Goal: Task Accomplishment & Management: Use online tool/utility

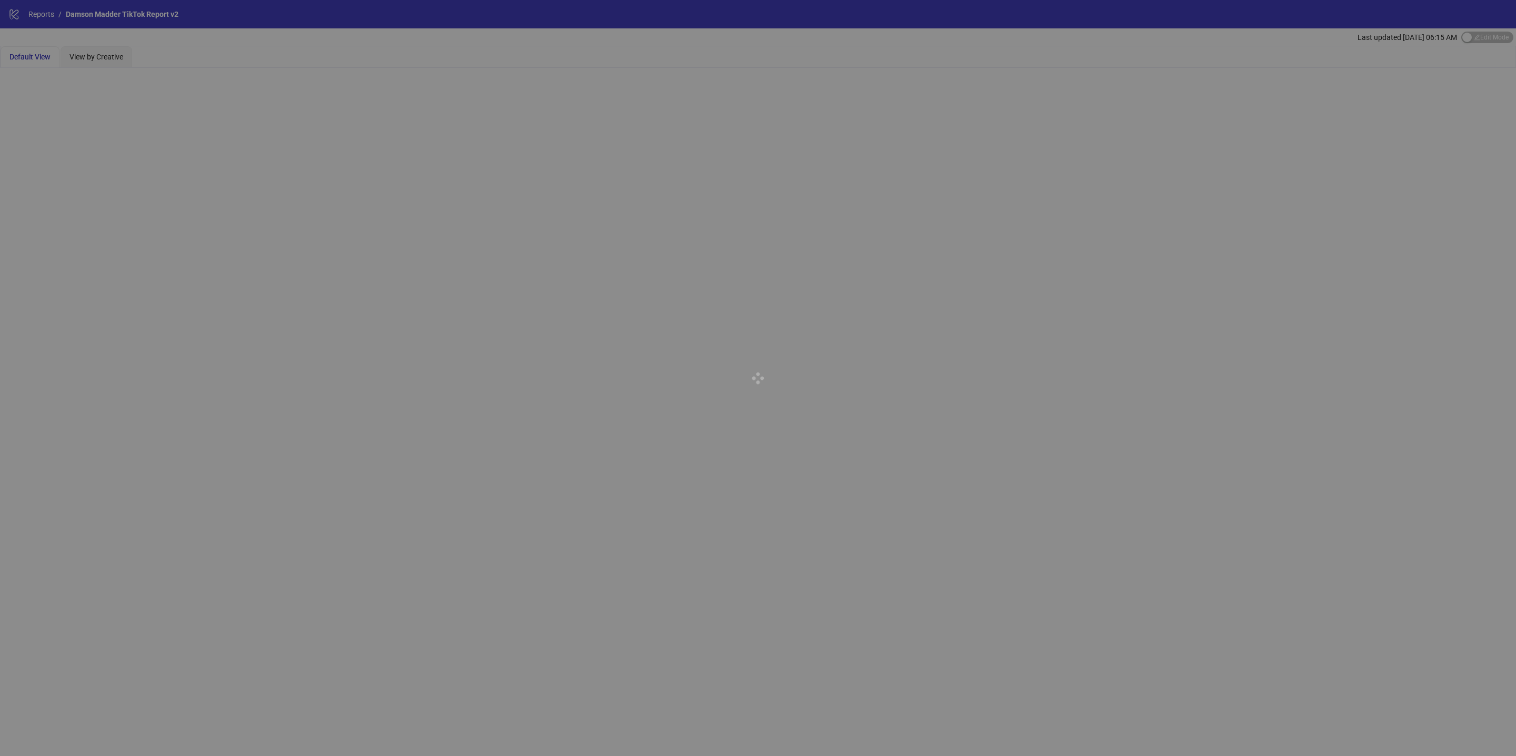
click at [43, 11] on div at bounding box center [758, 378] width 1516 height 756
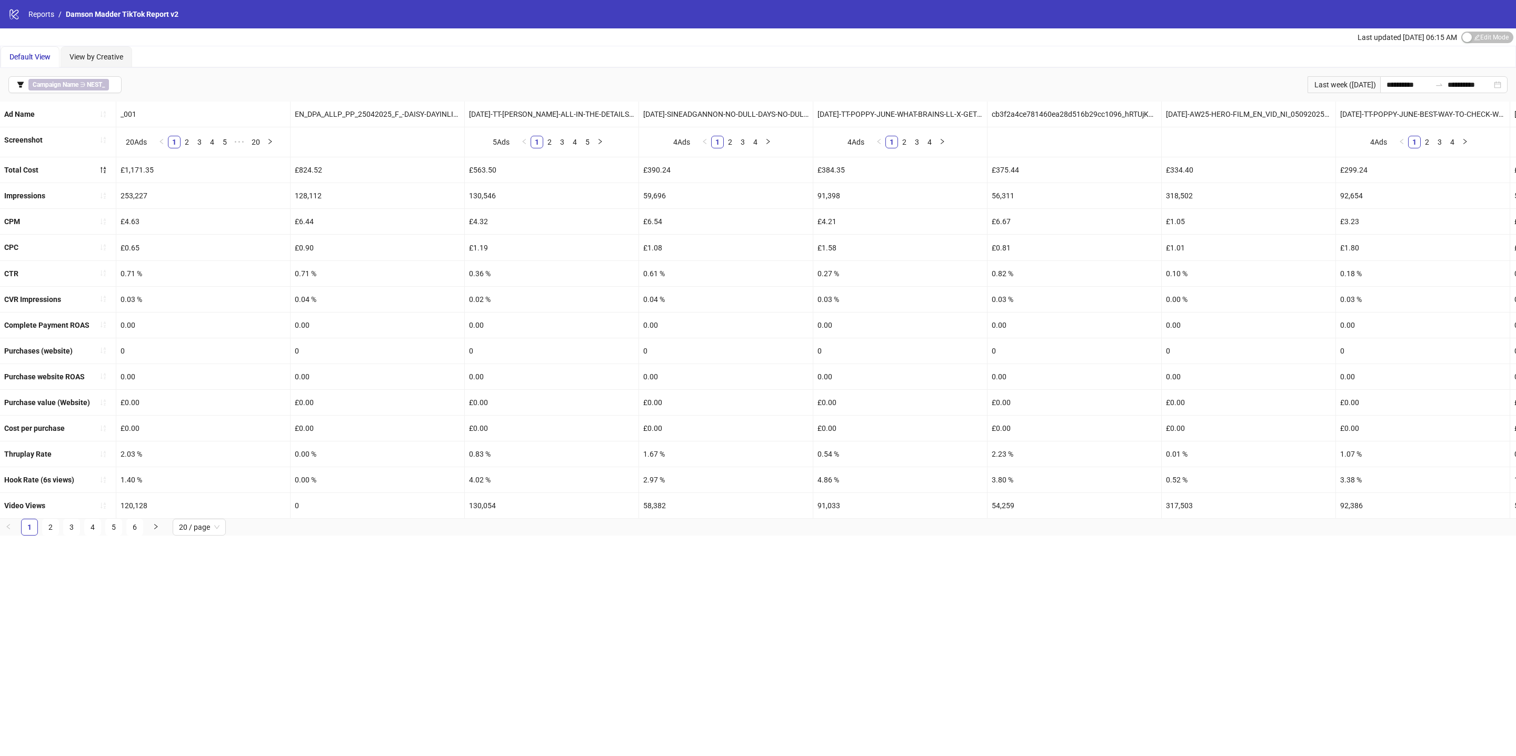
click at [43, 11] on link "Reports" at bounding box center [41, 14] width 30 height 12
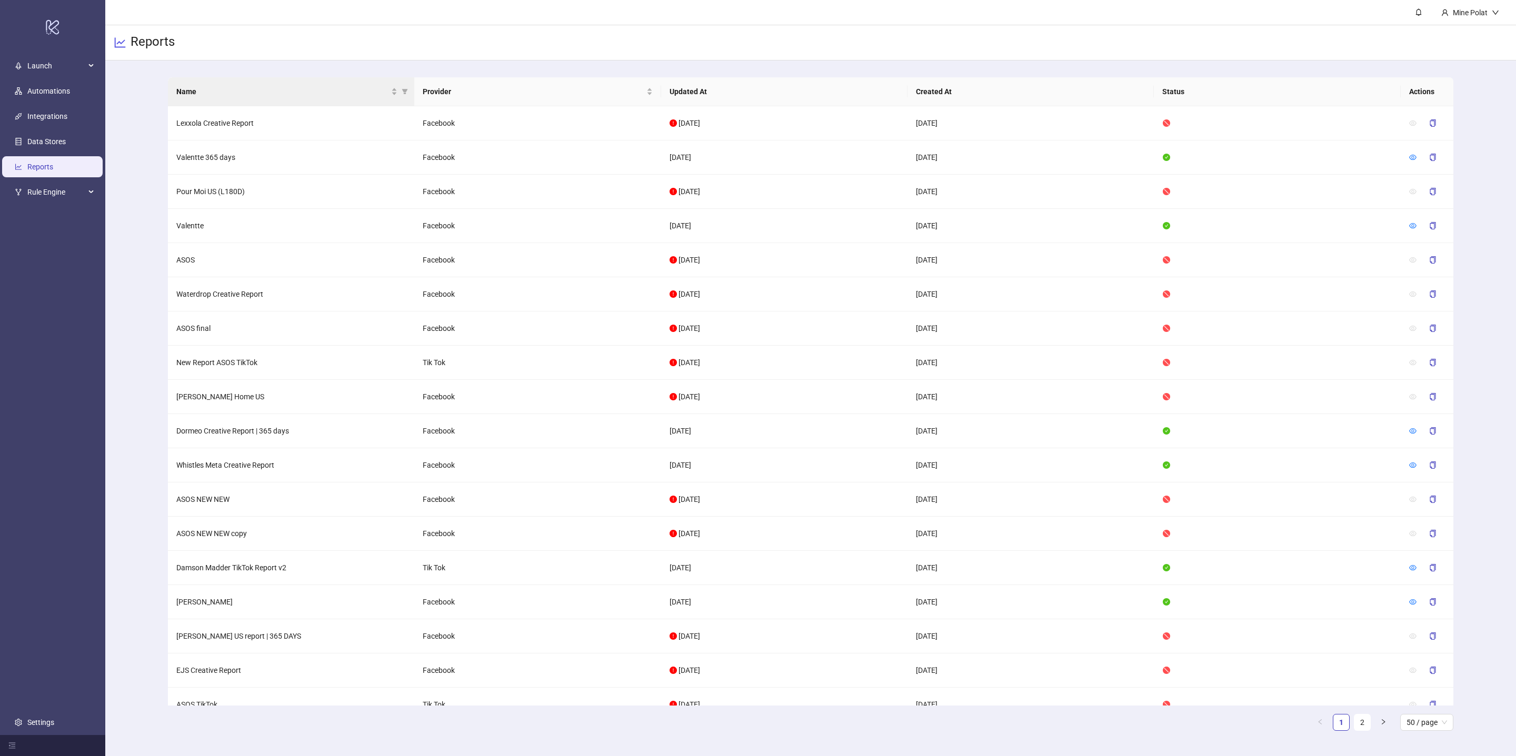
click at [250, 81] on th "Name" at bounding box center [291, 91] width 246 height 29
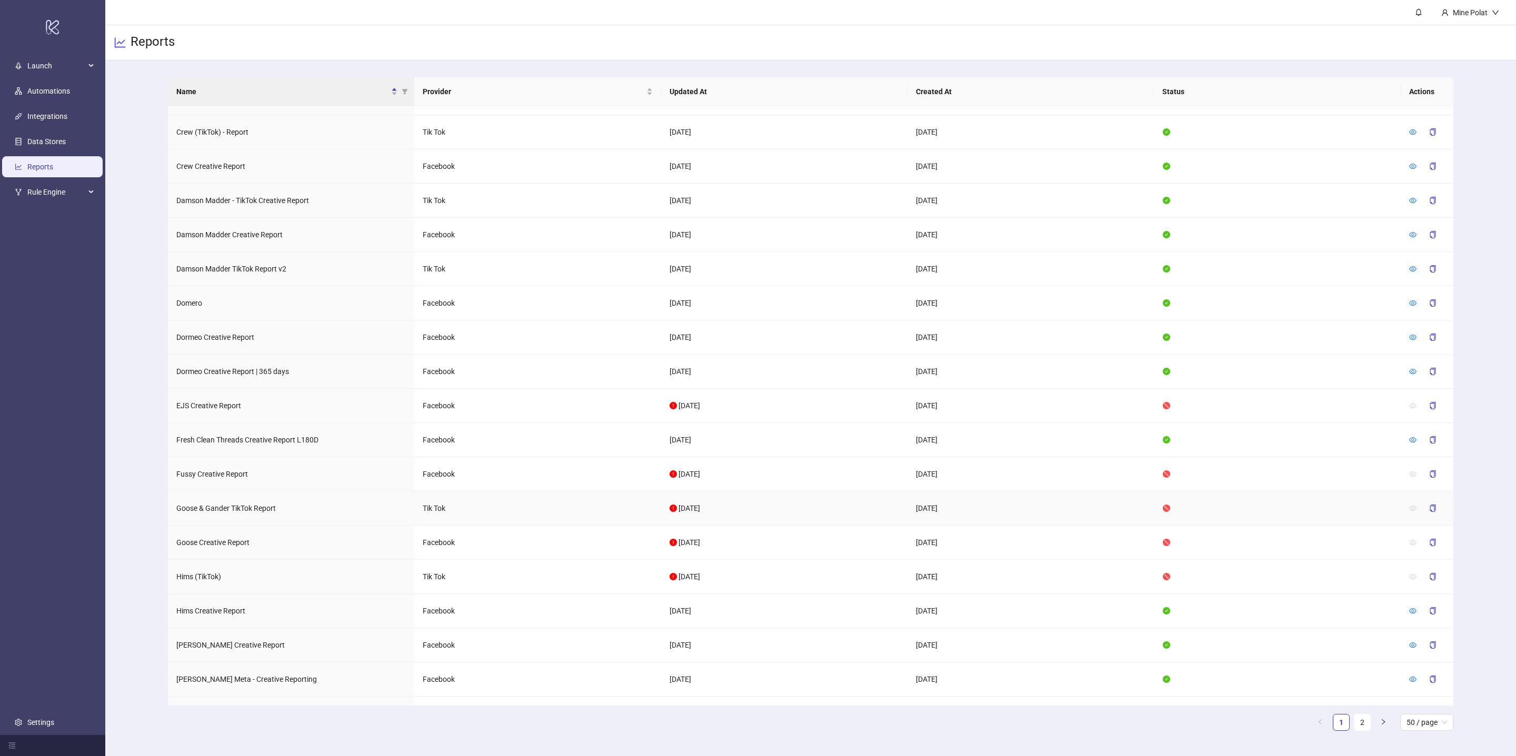
scroll to position [731, 0]
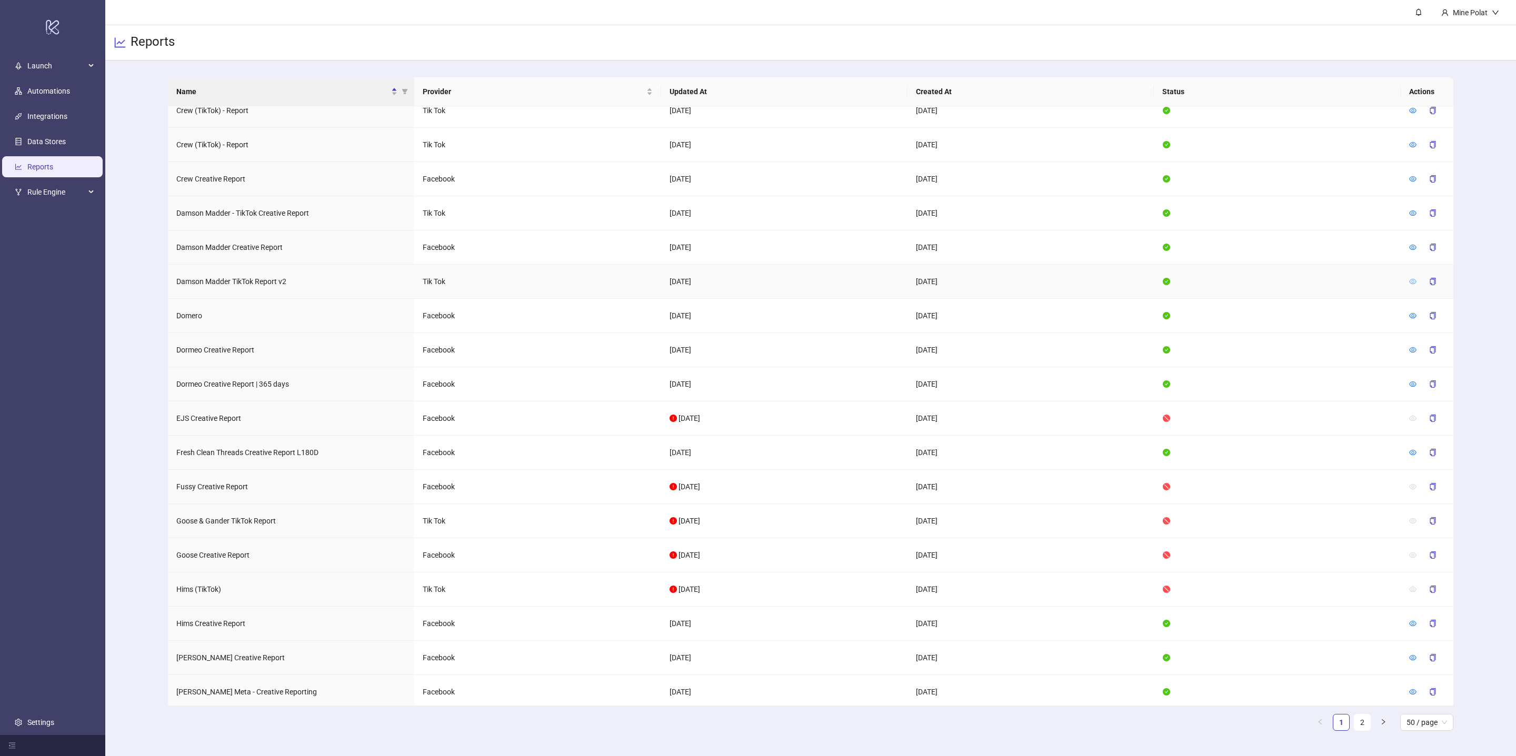
click at [1414, 285] on icon "eye" at bounding box center [1412, 281] width 7 height 7
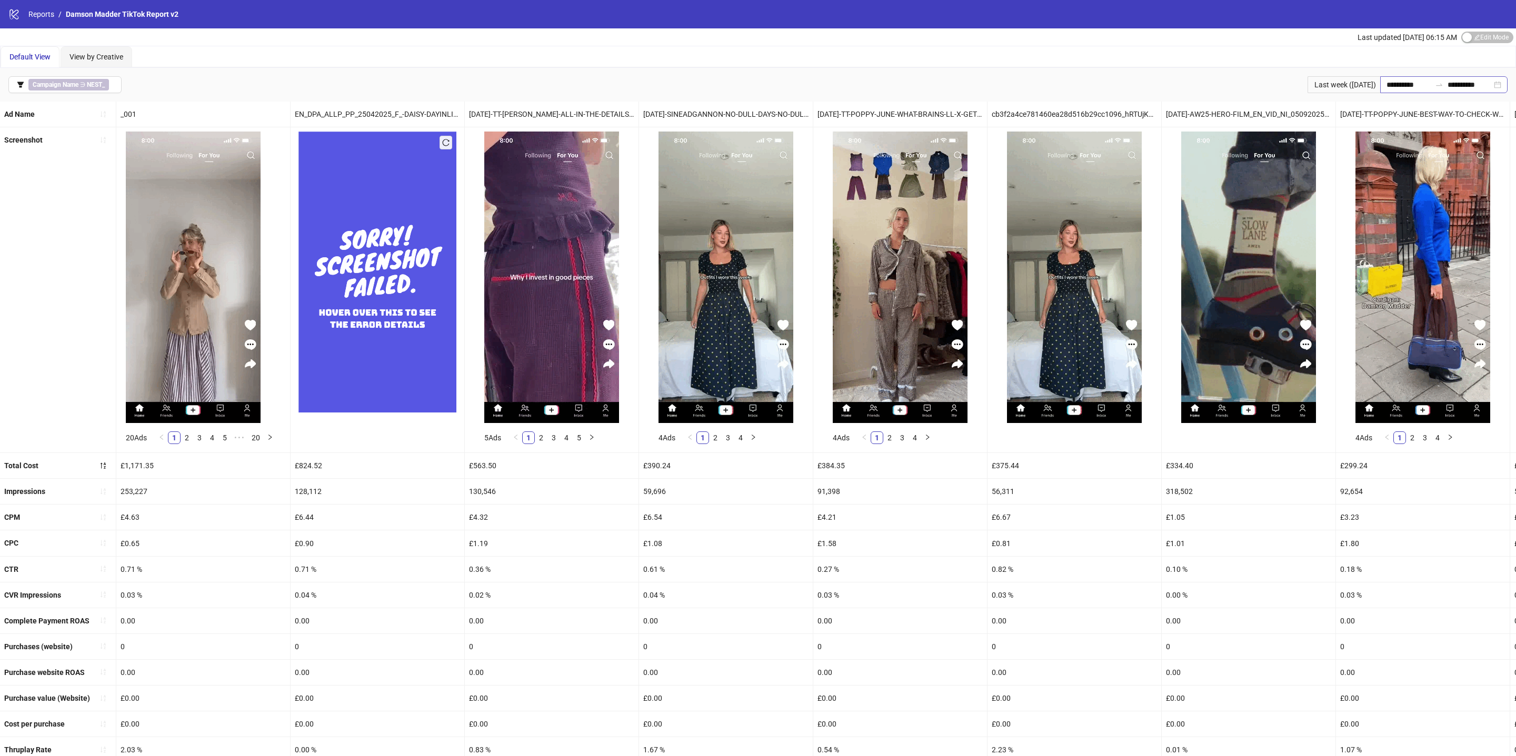
click at [1500, 91] on div "**********" at bounding box center [1443, 84] width 127 height 17
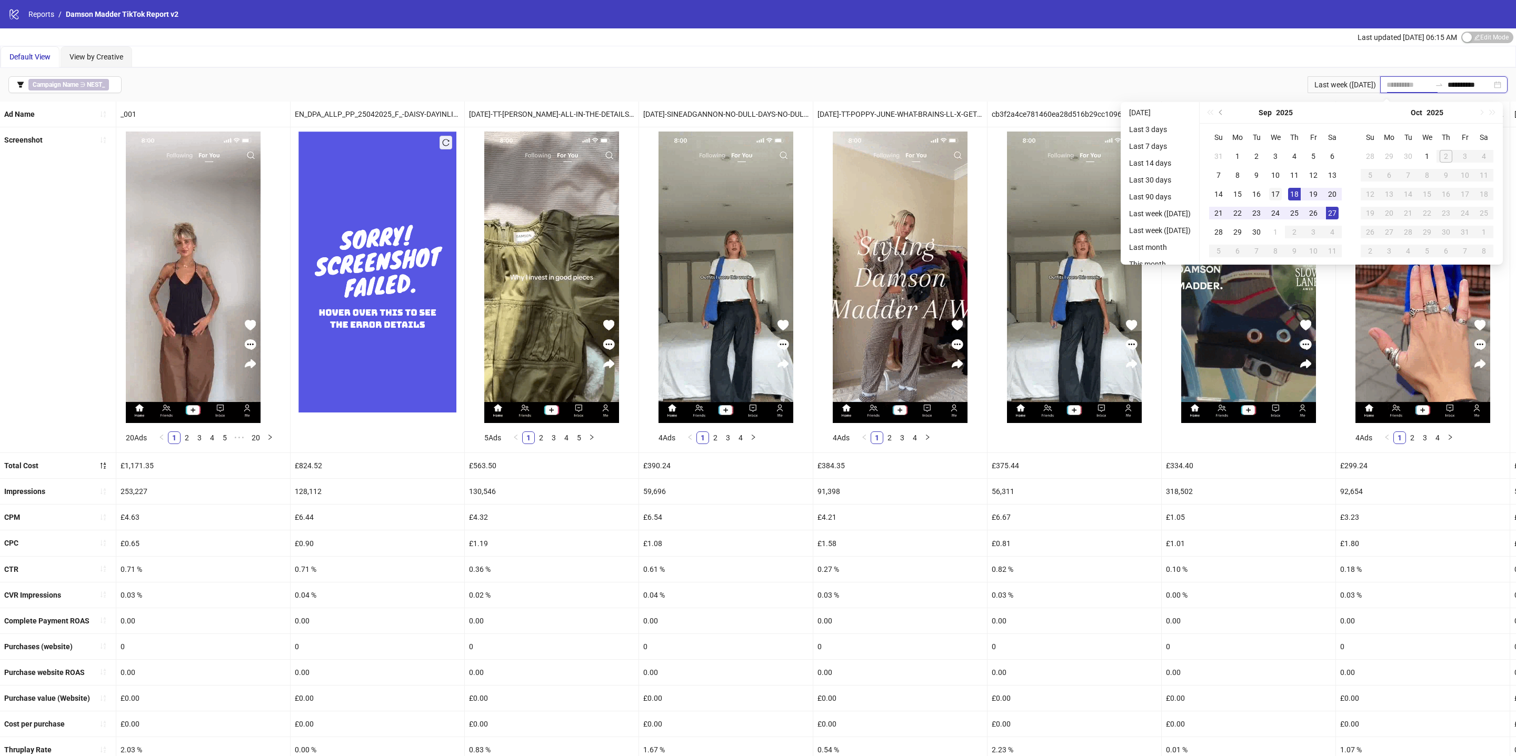
type input "**********"
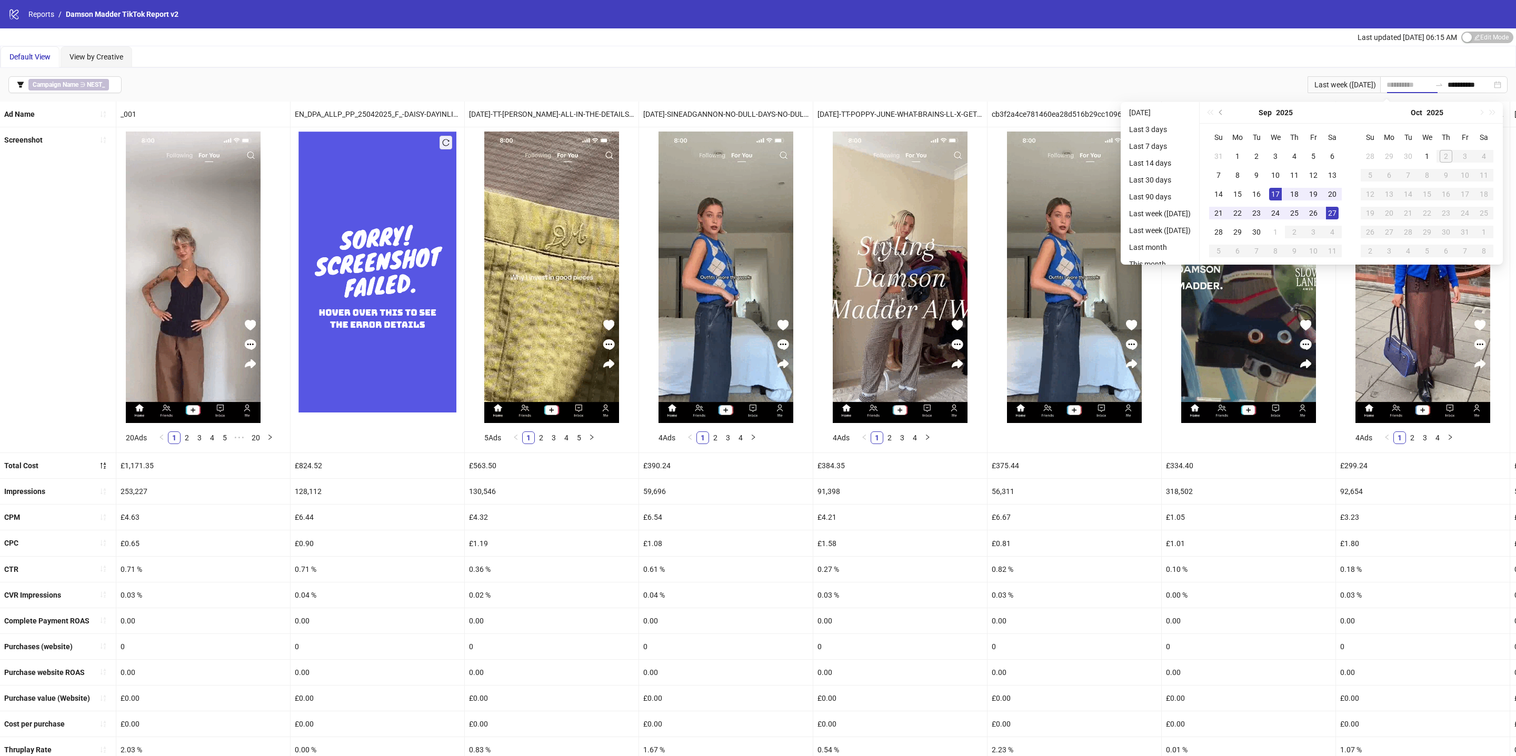
click at [1282, 193] on div "17" at bounding box center [1275, 194] width 13 height 13
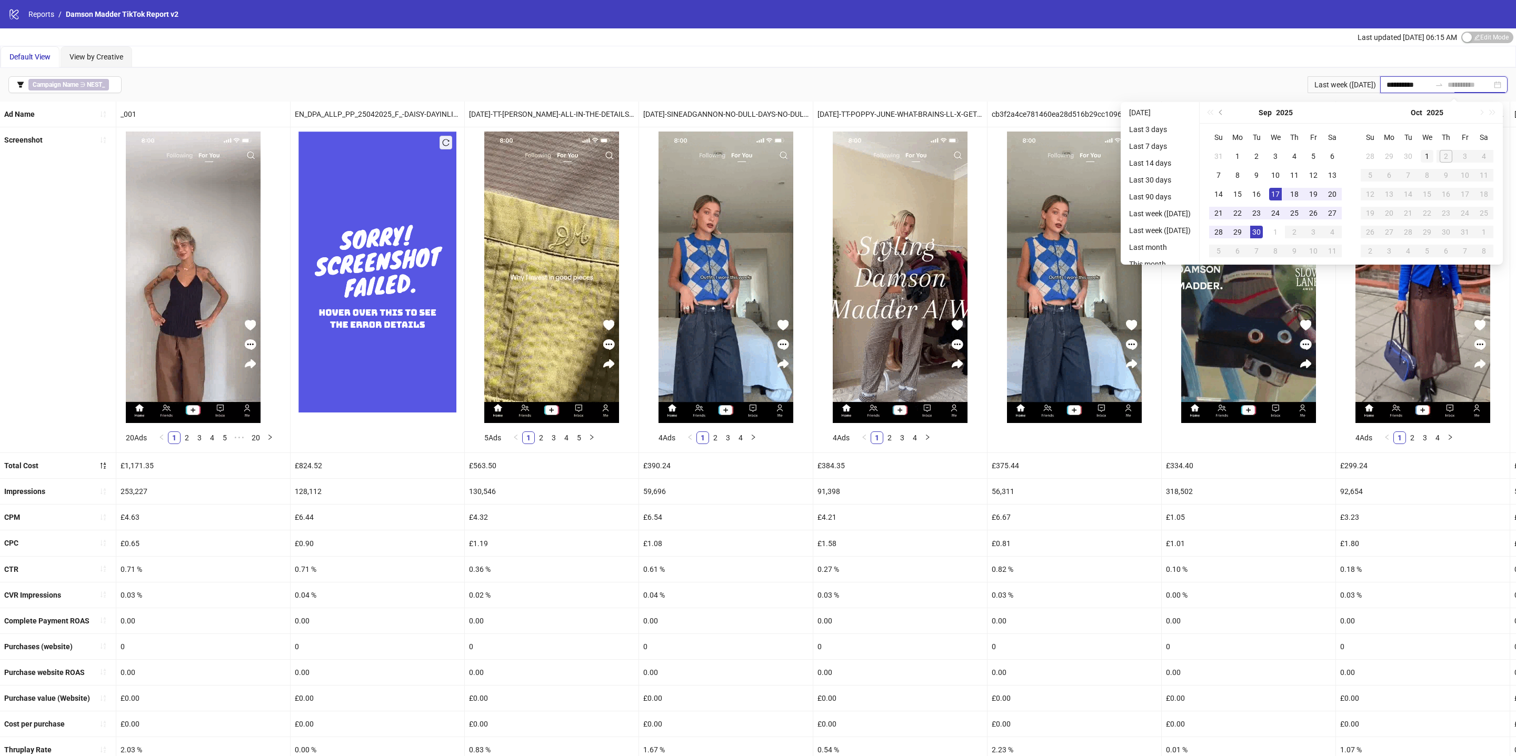
type input "**********"
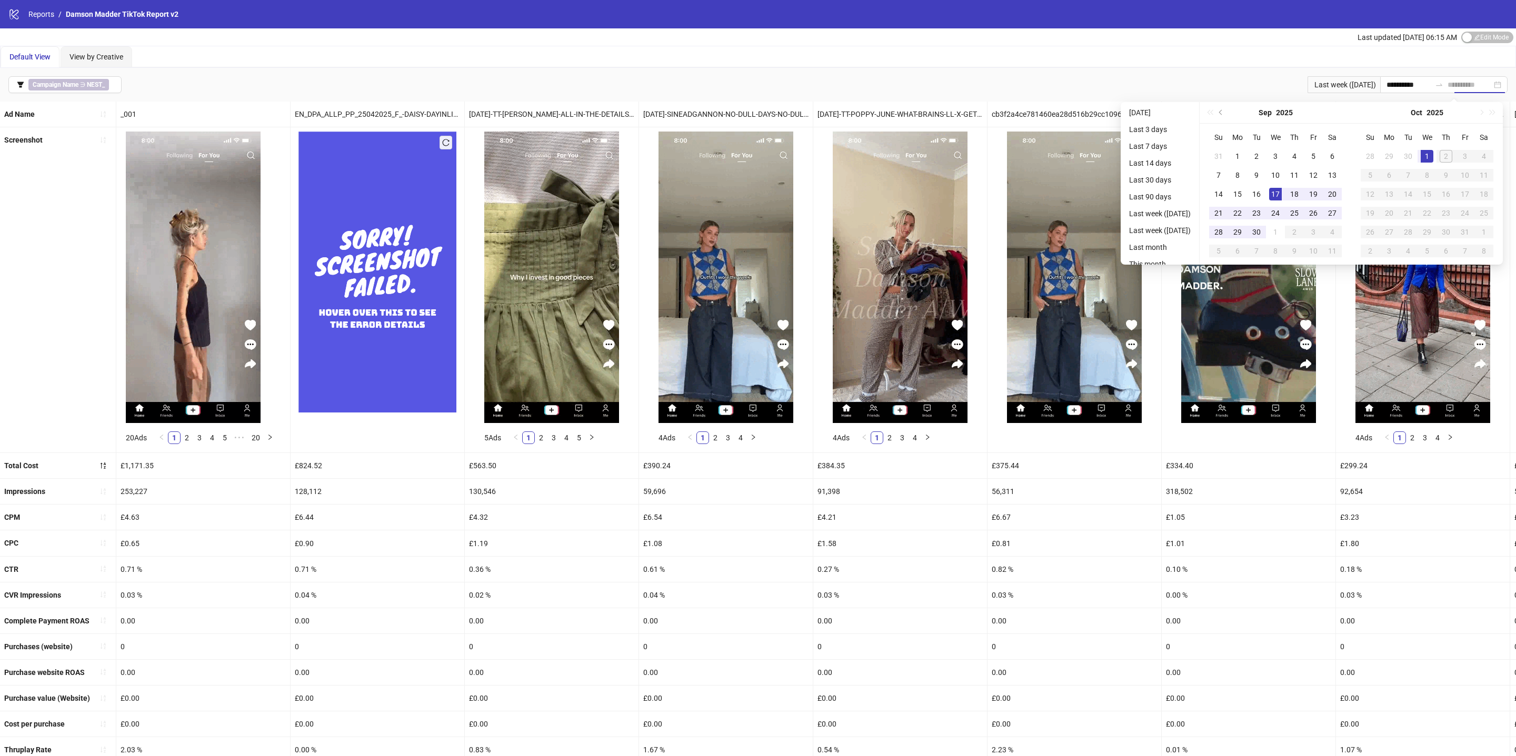
click at [1431, 157] on div "1" at bounding box center [1427, 156] width 13 height 13
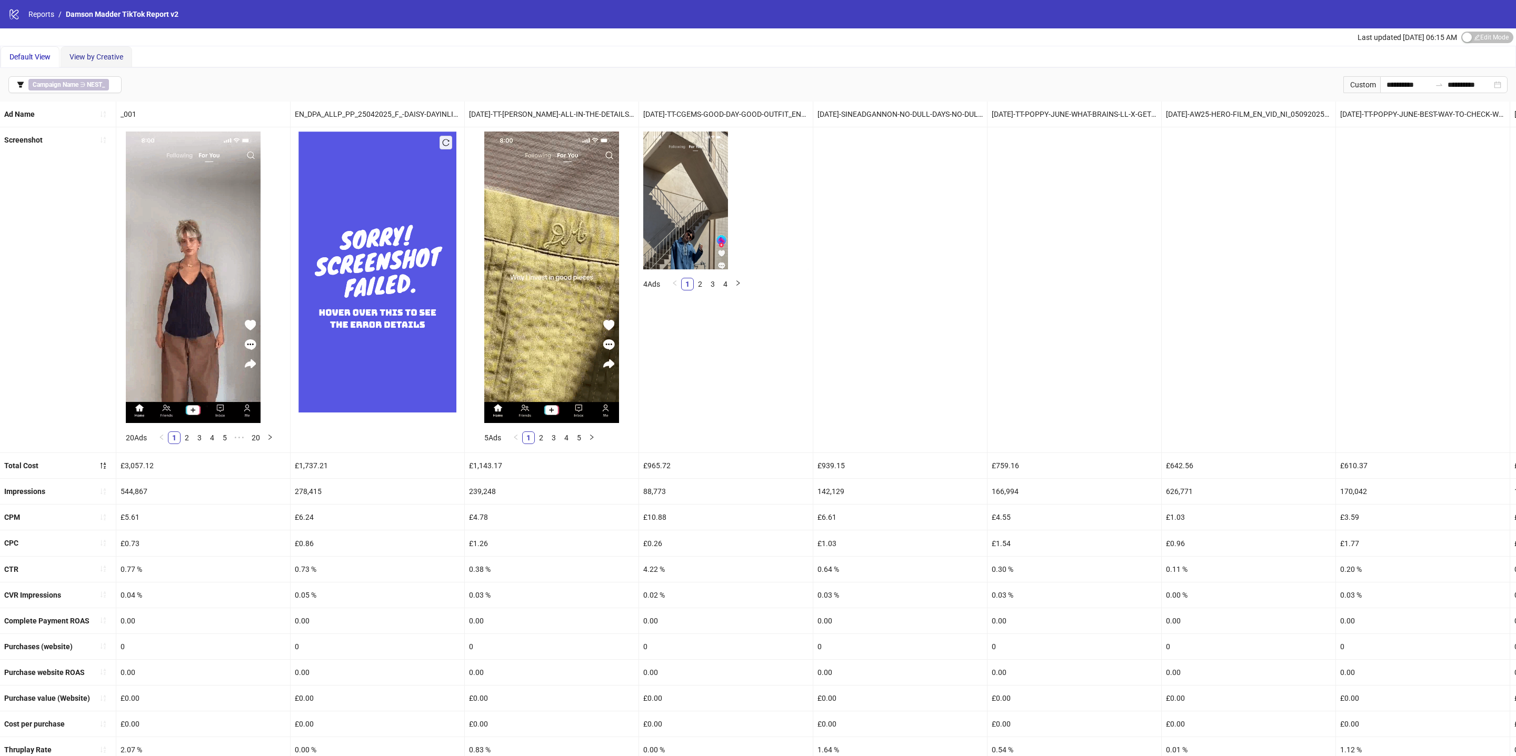
click at [106, 57] on span "View by Creative" at bounding box center [96, 57] width 54 height 8
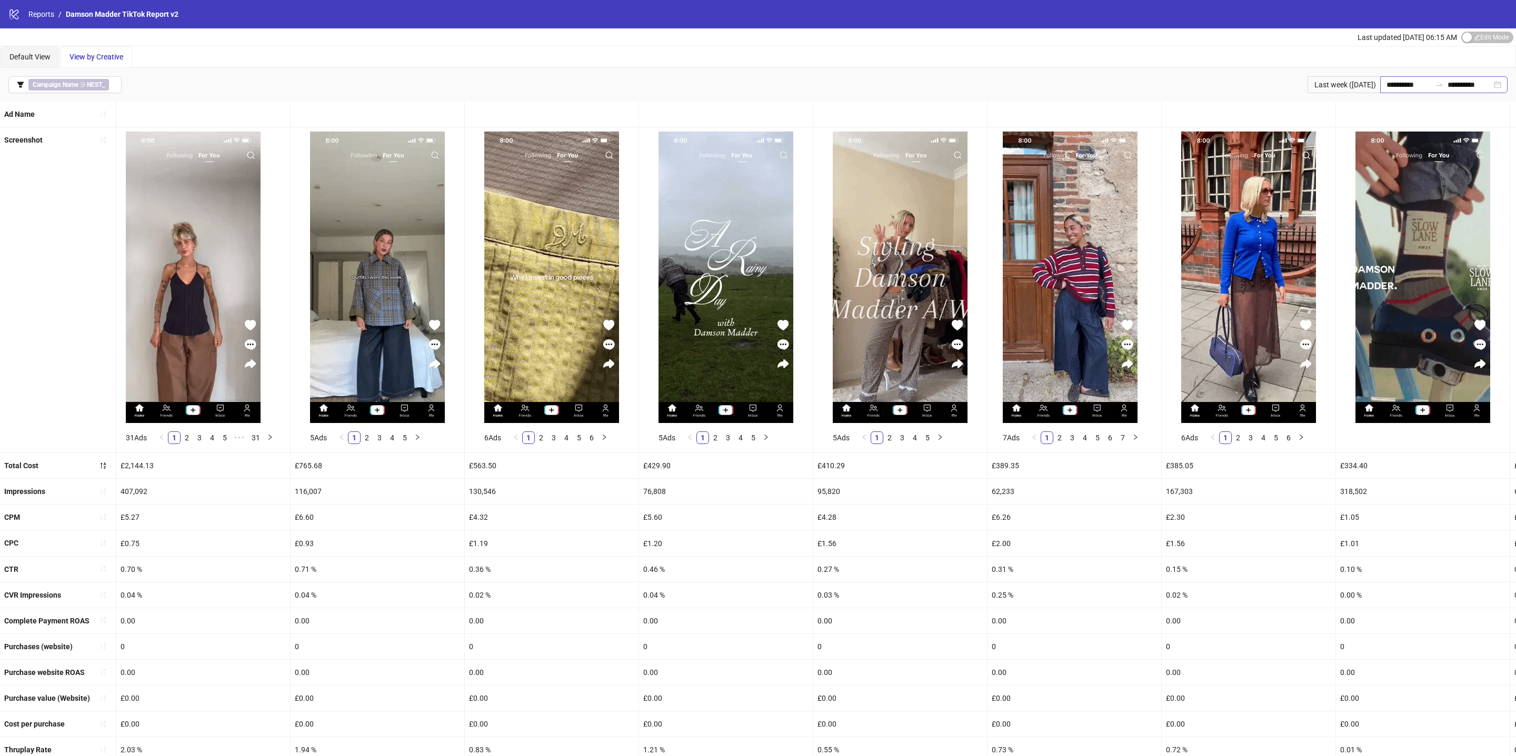
click at [1500, 83] on div "**********" at bounding box center [1443, 84] width 127 height 17
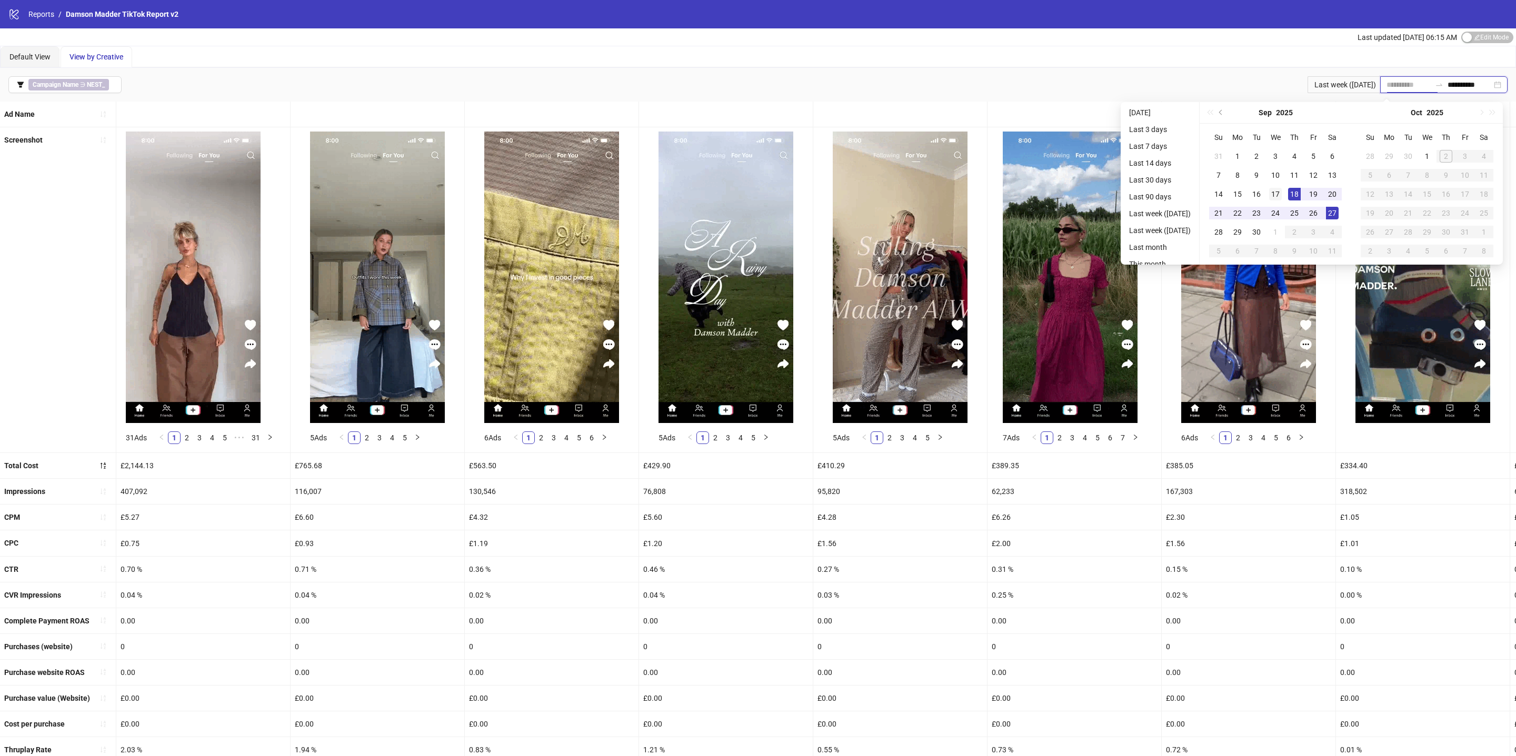
type input "**********"
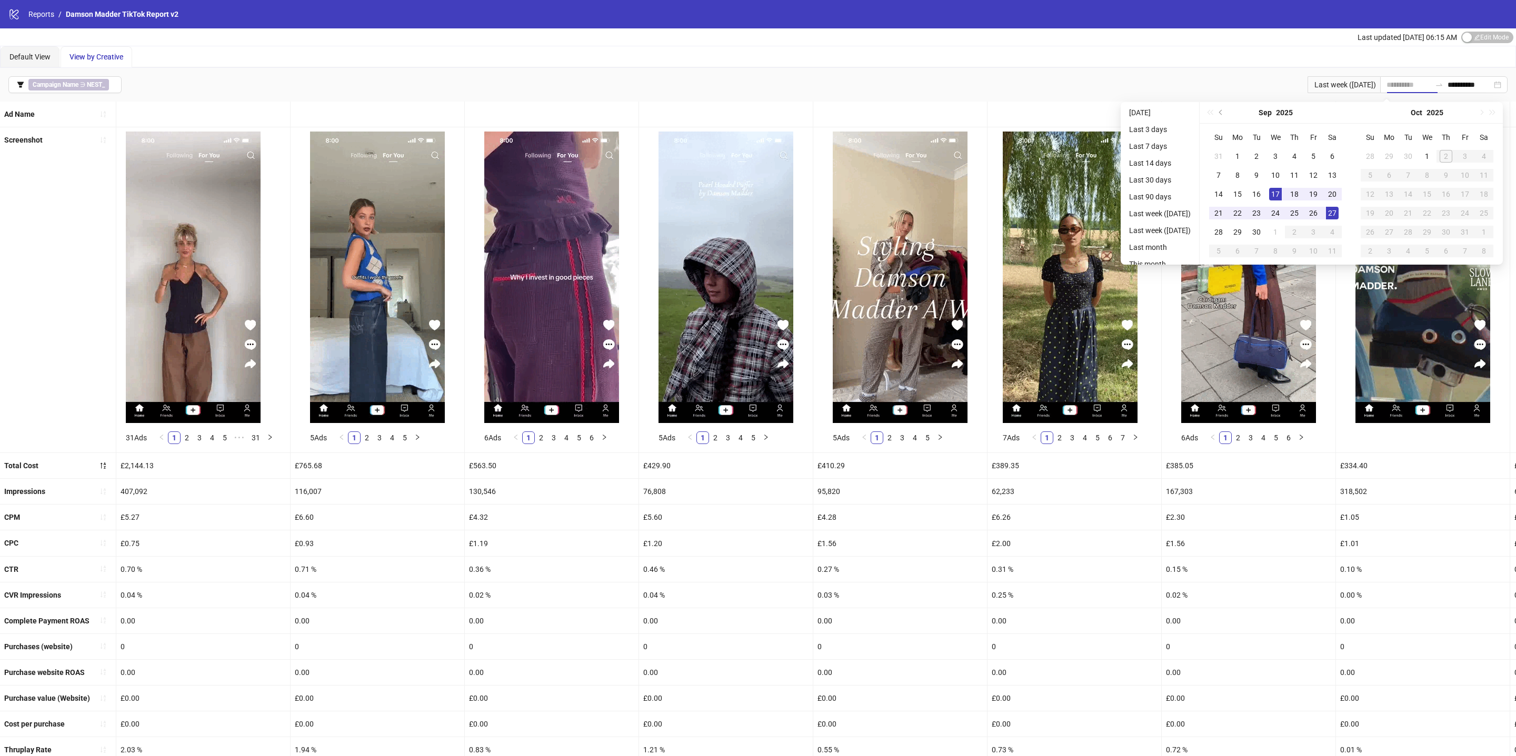
click at [1280, 197] on div "17" at bounding box center [1275, 194] width 13 height 13
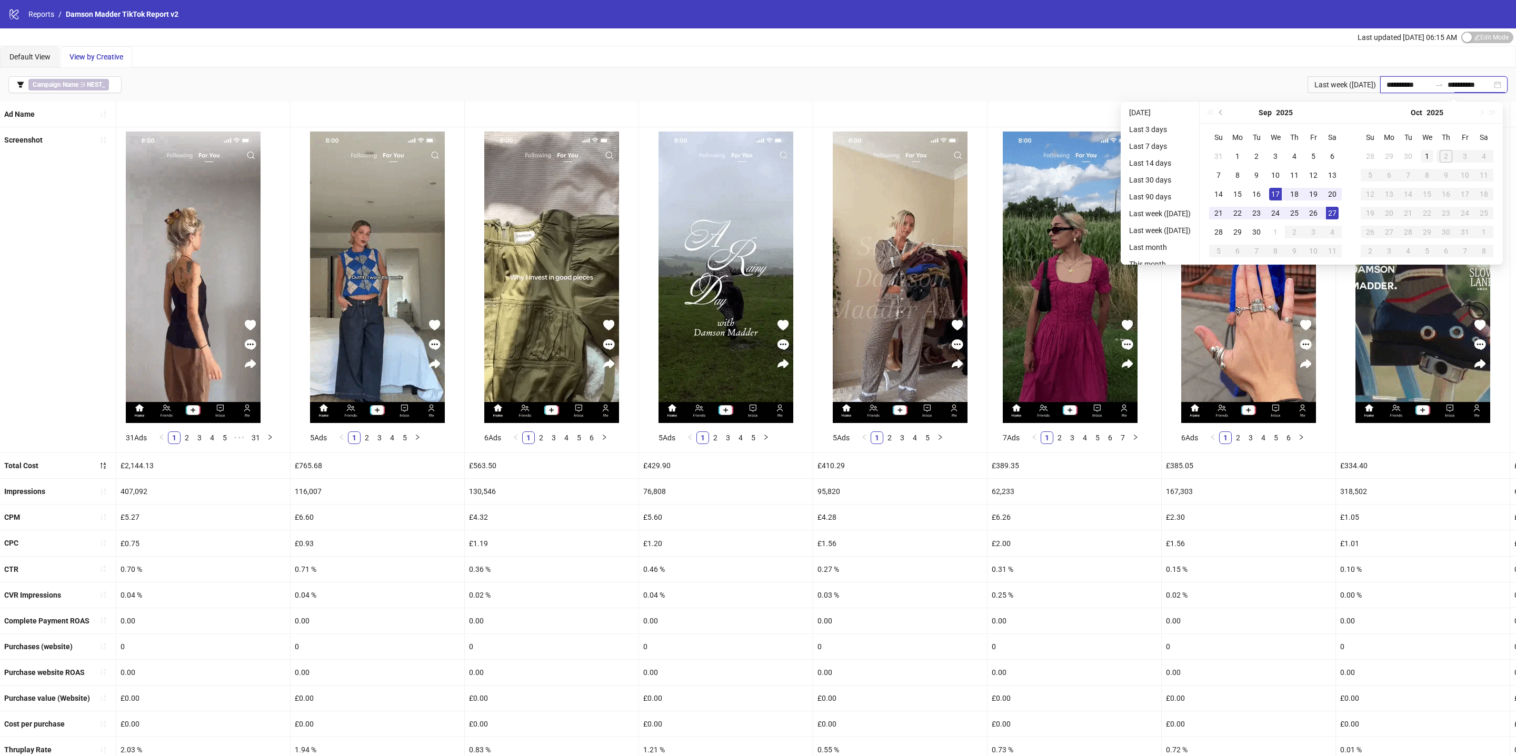
type input "**********"
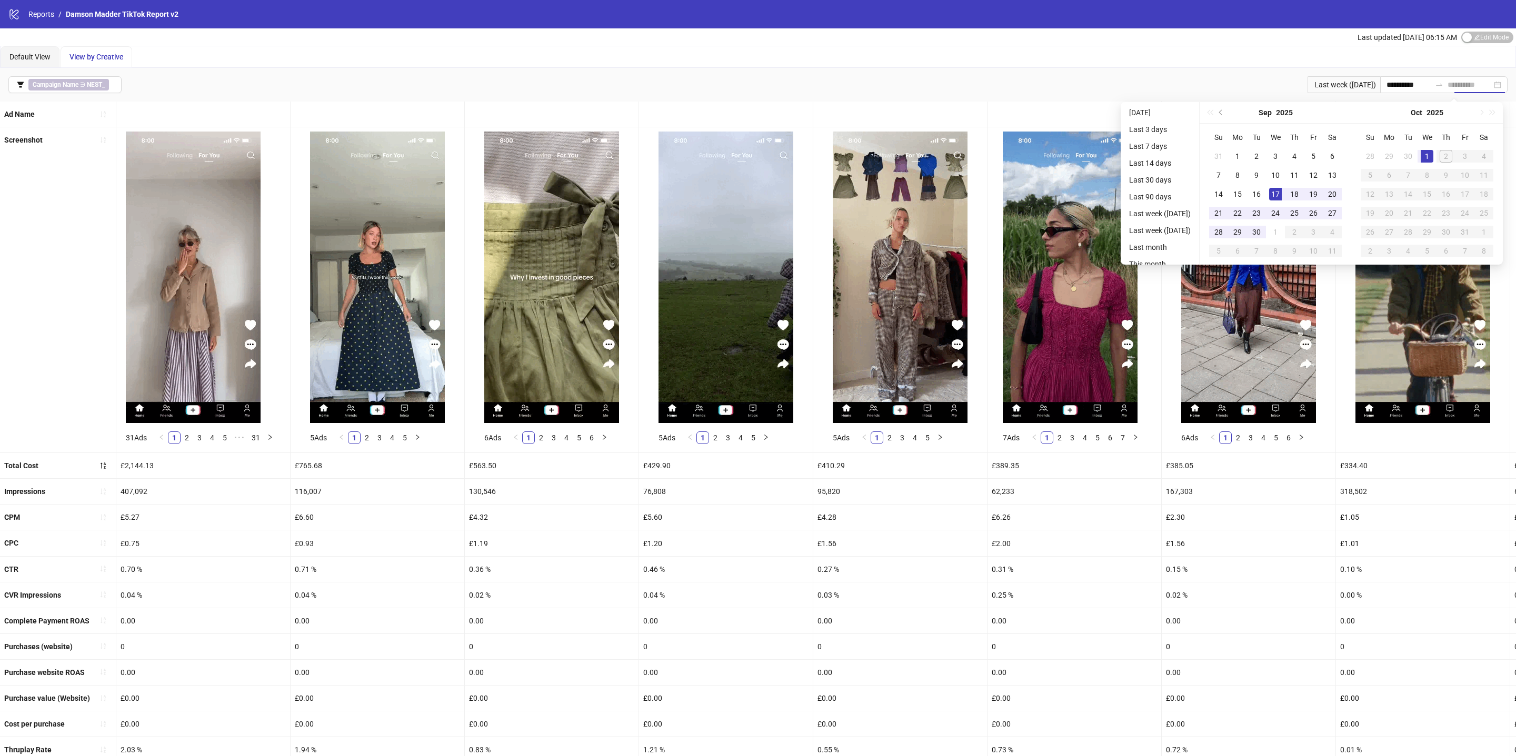
click at [1431, 153] on div "1" at bounding box center [1427, 156] width 13 height 13
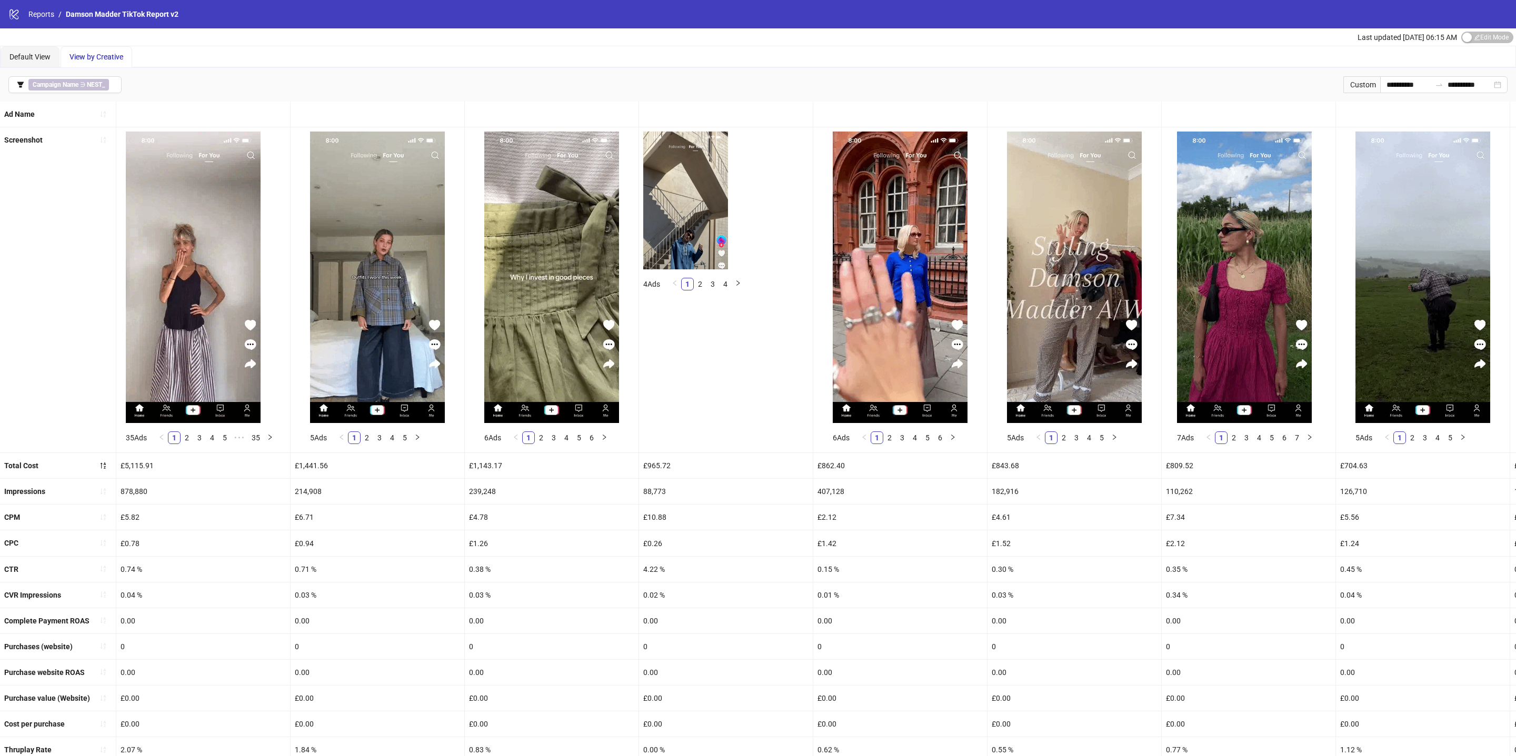
click at [546, 112] on div at bounding box center [552, 114] width 174 height 25
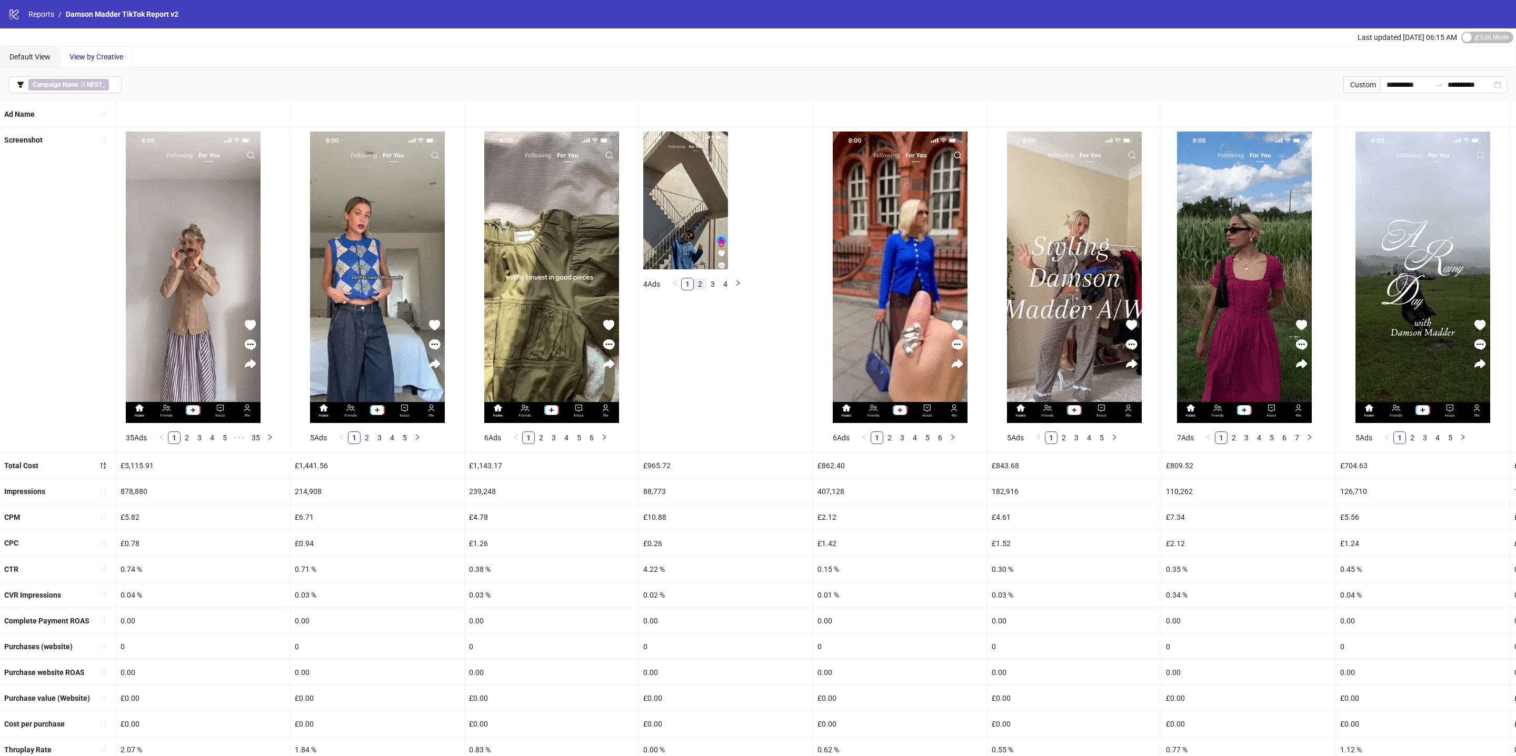
click at [706, 285] on link "2" at bounding box center [700, 284] width 12 height 12
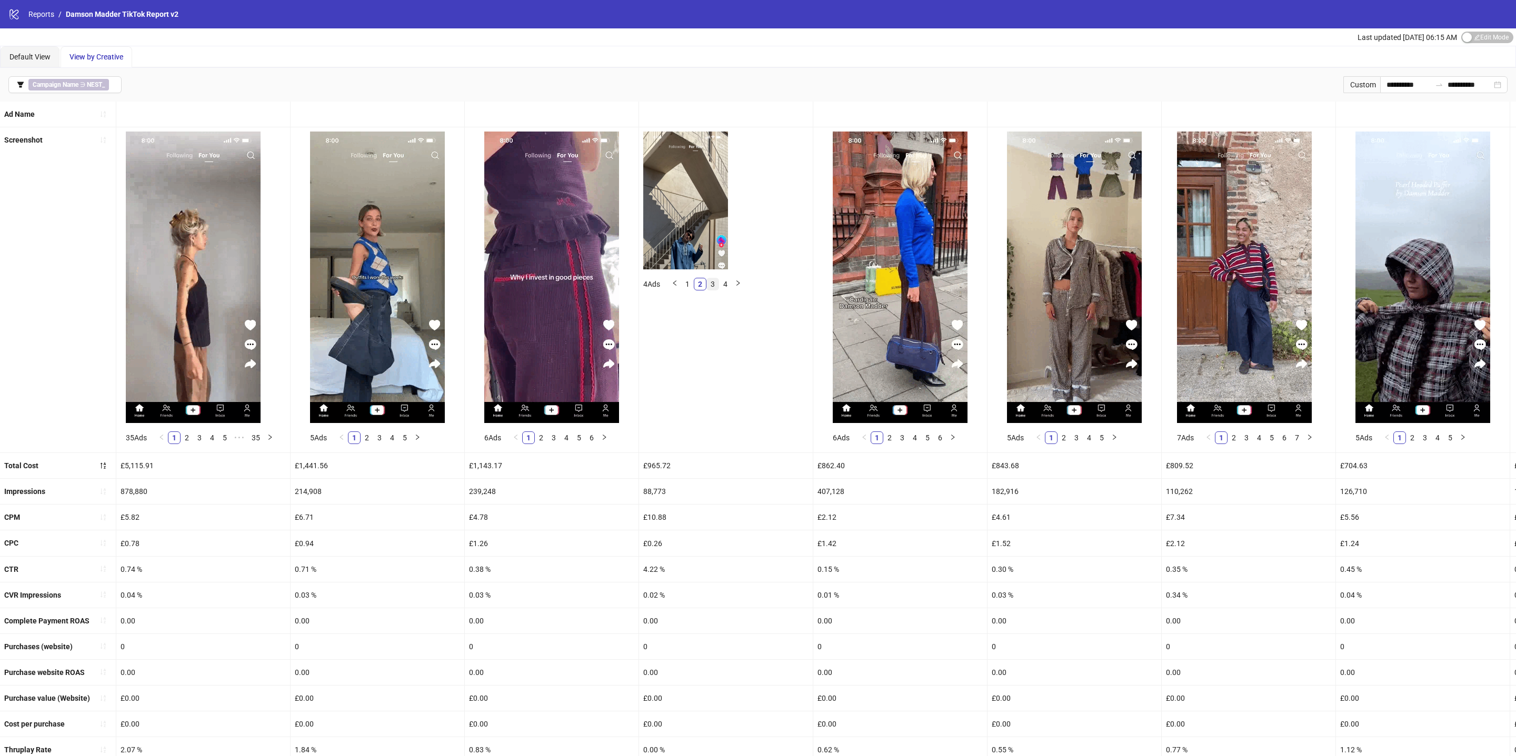
click at [714, 285] on link "3" at bounding box center [713, 284] width 12 height 12
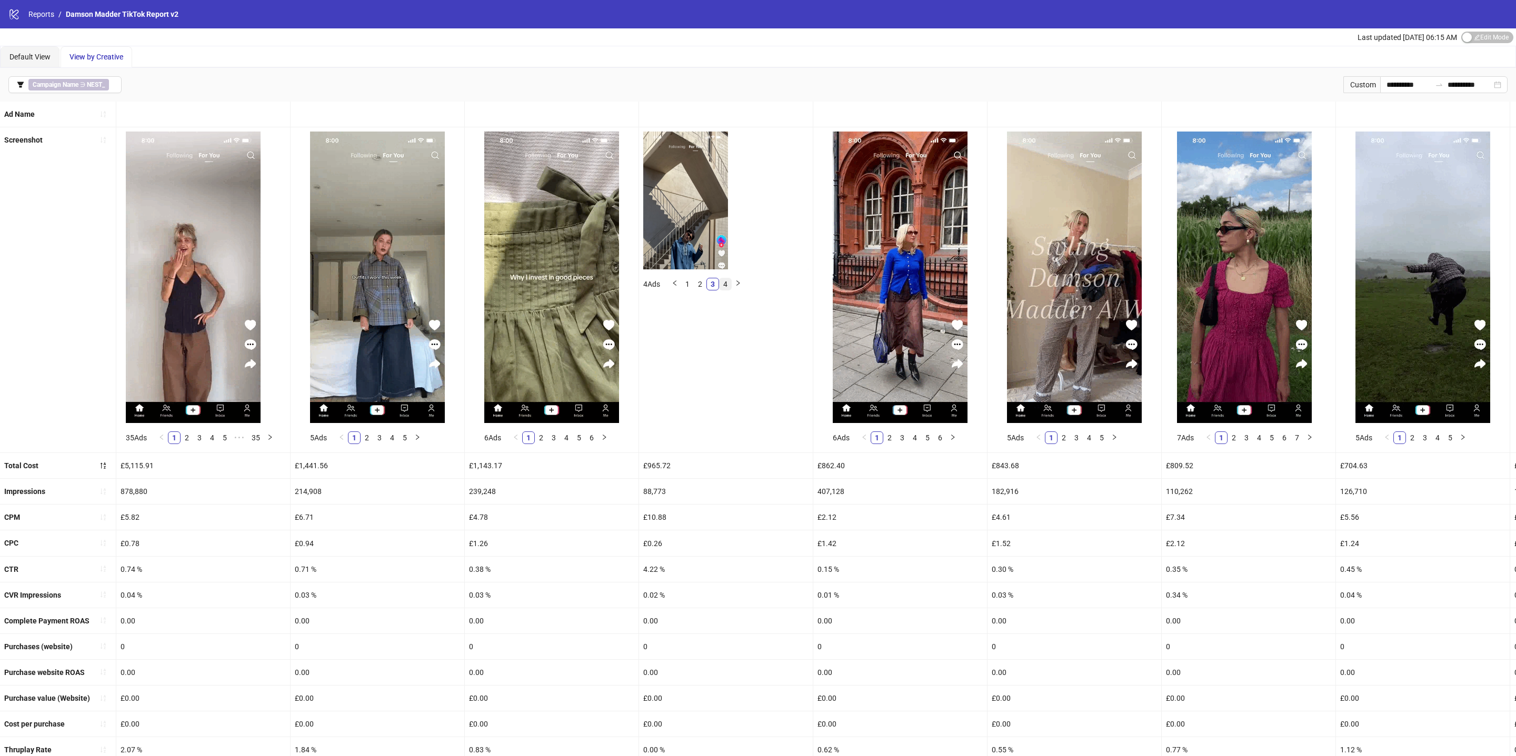
click at [726, 284] on link "4" at bounding box center [726, 284] width 12 height 12
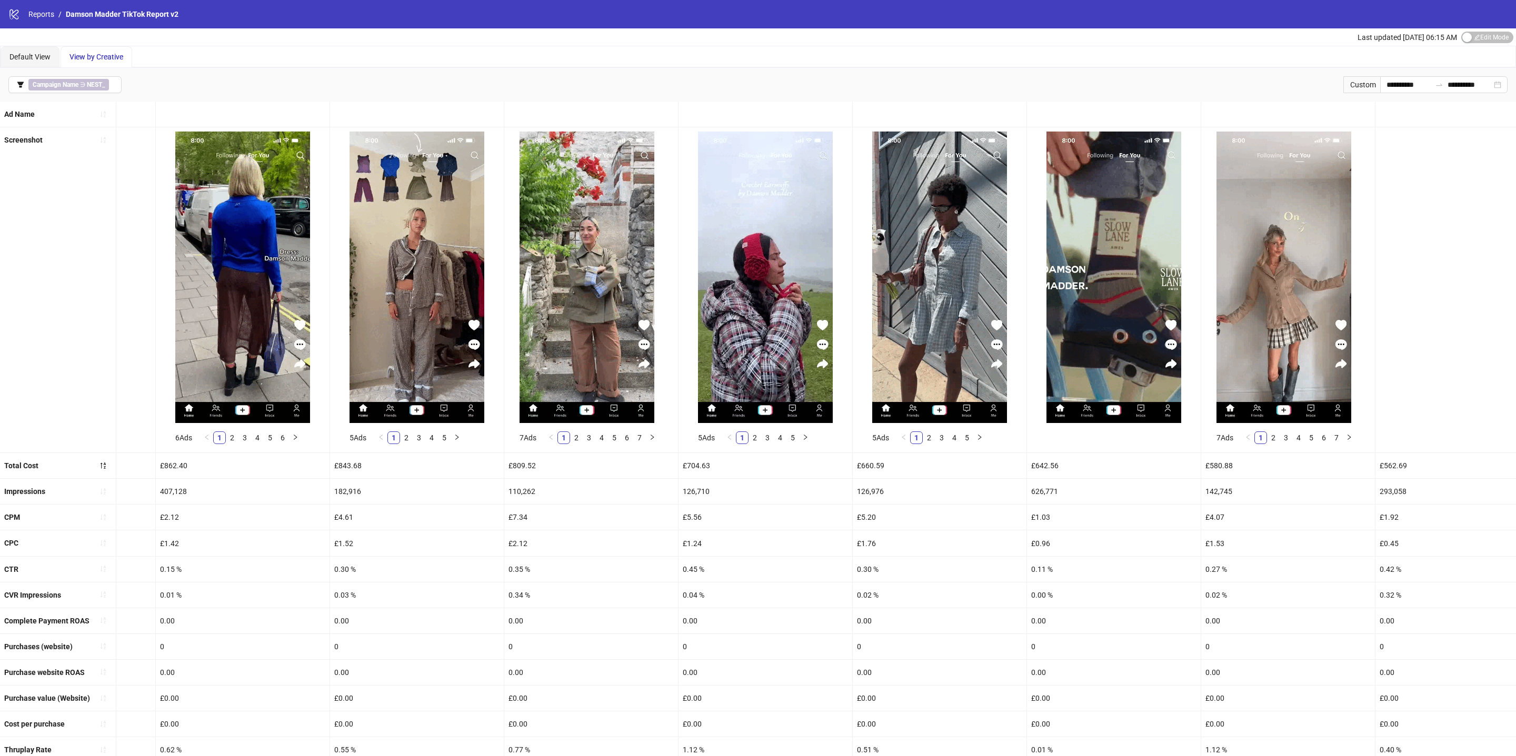
scroll to position [0, 844]
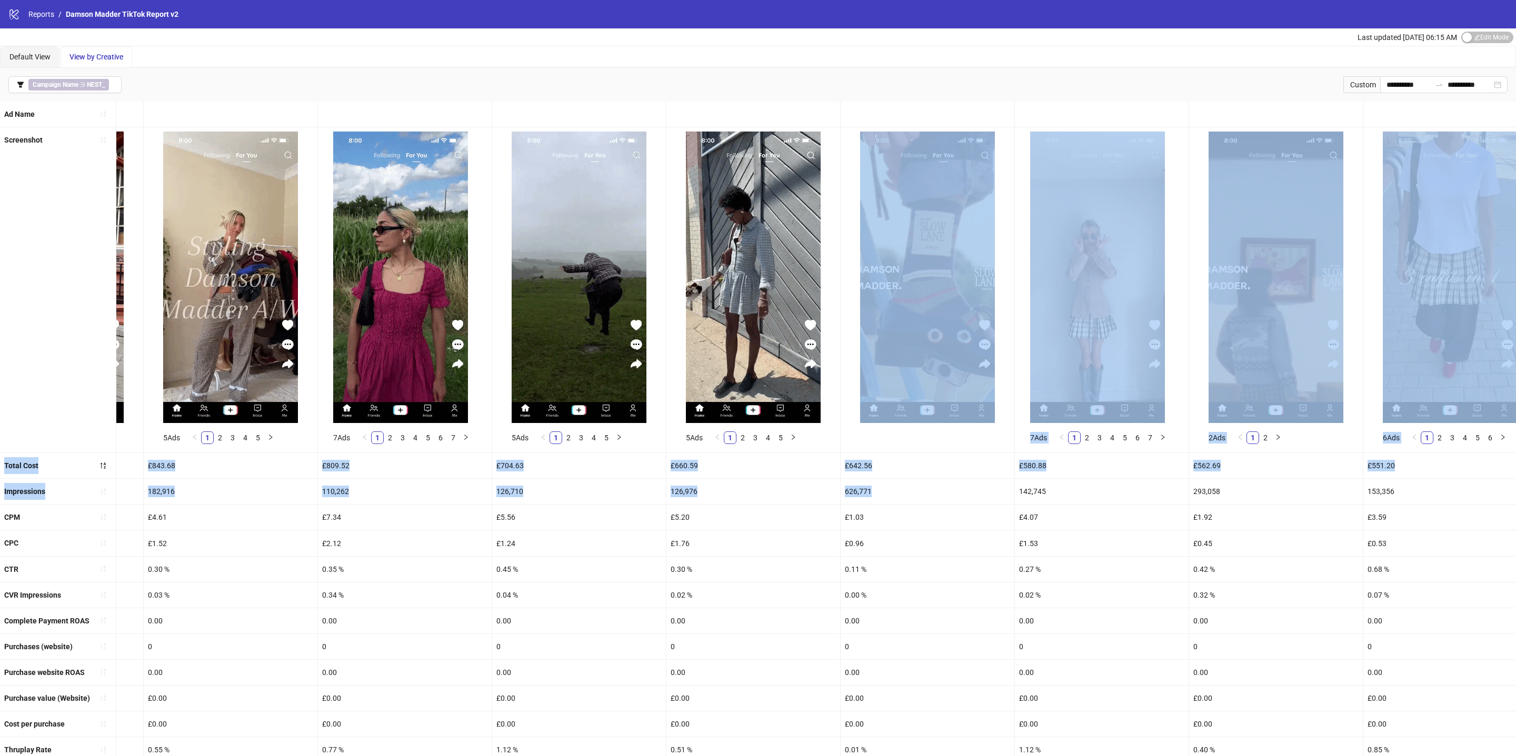
drag, startPoint x: 965, startPoint y: 495, endPoint x: 956, endPoint y: 452, distance: 44.7
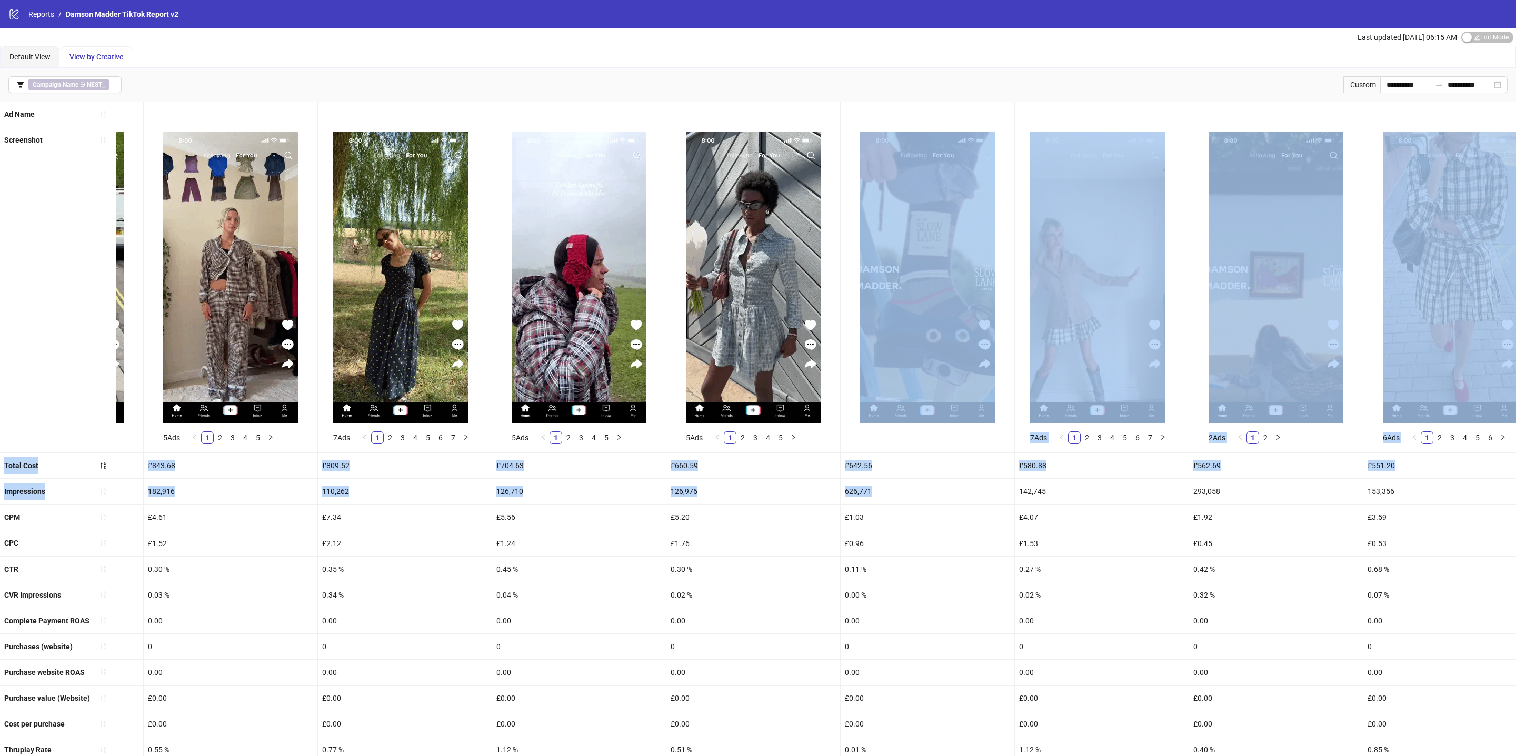
click at [956, 452] on ul "Ad Name Screenshot 6 Ads 1 2 3 4 5 6 5 Ads 1 2 3 4 5 7 Ads 1 2 3 4 5 6 7 5 Ads …" at bounding box center [758, 458] width 1516 height 713
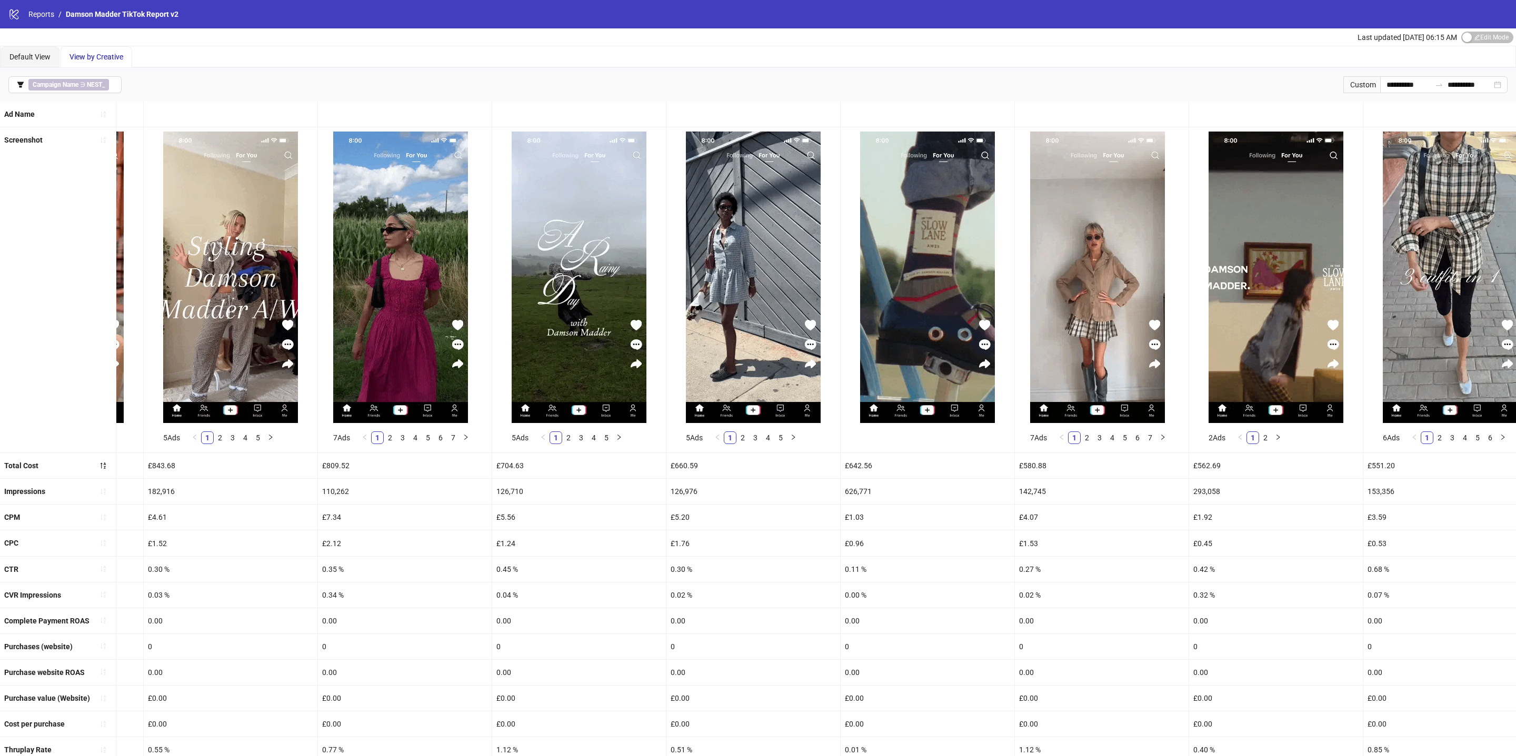
click at [990, 538] on div "£0.96" at bounding box center [928, 543] width 174 height 25
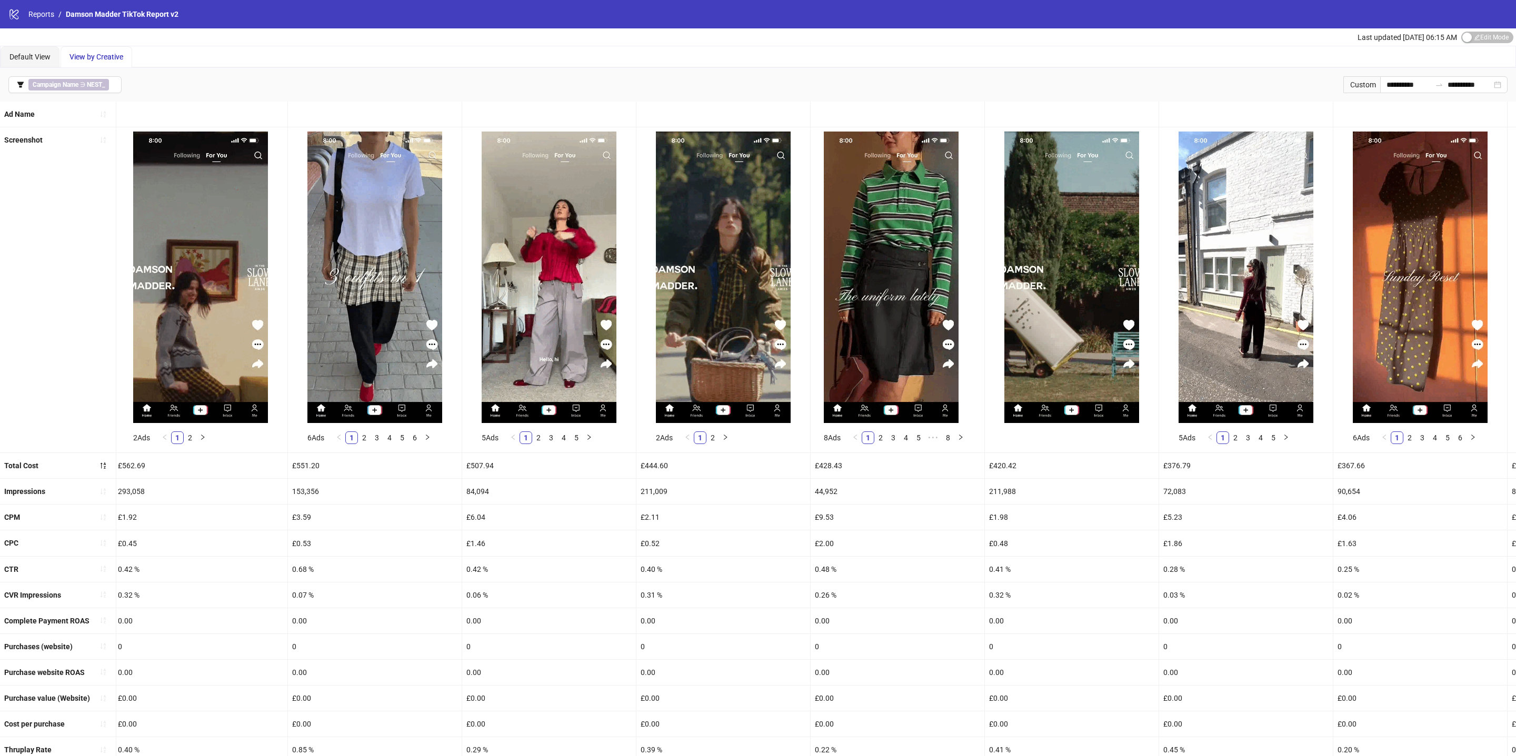
scroll to position [0, 1924]
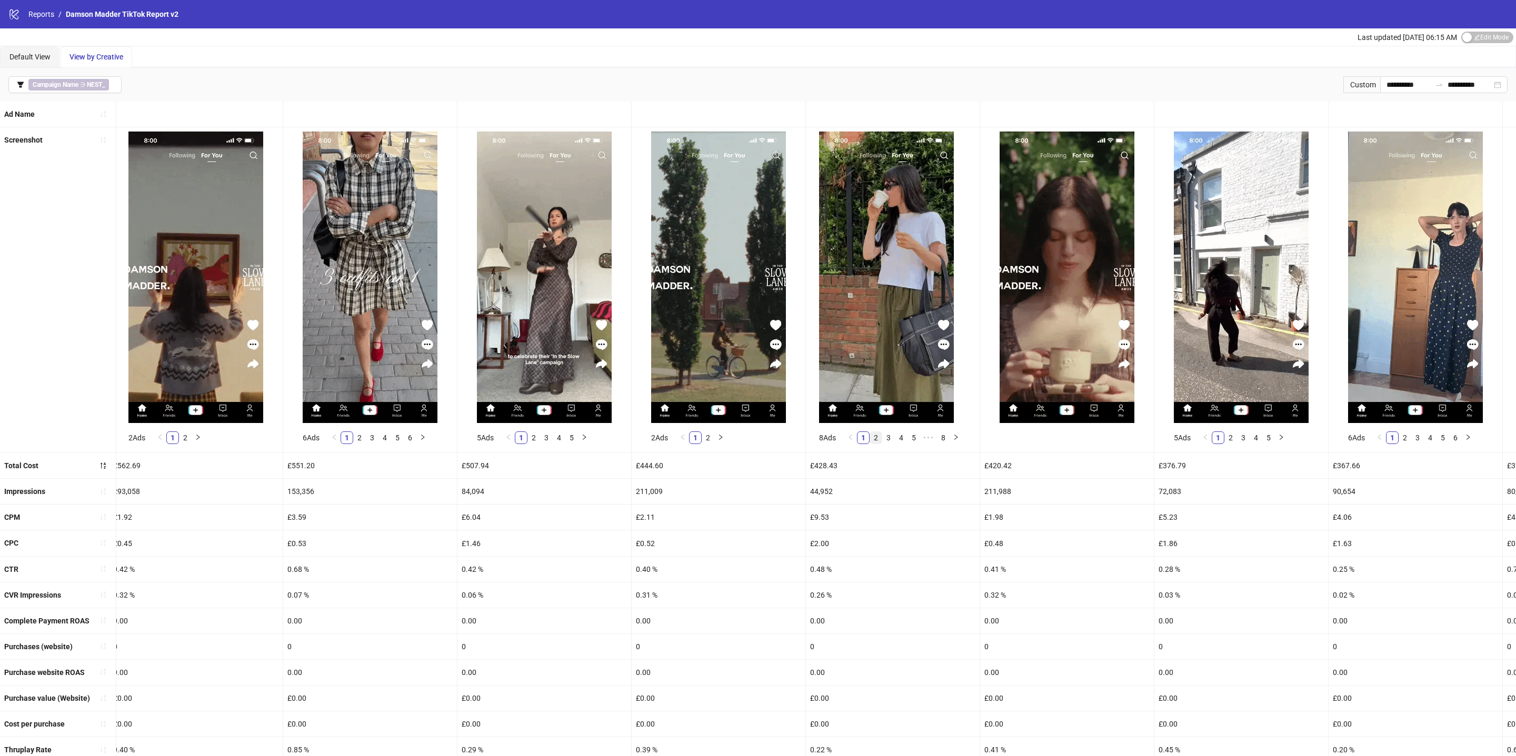
click at [879, 441] on link "2" at bounding box center [876, 438] width 12 height 12
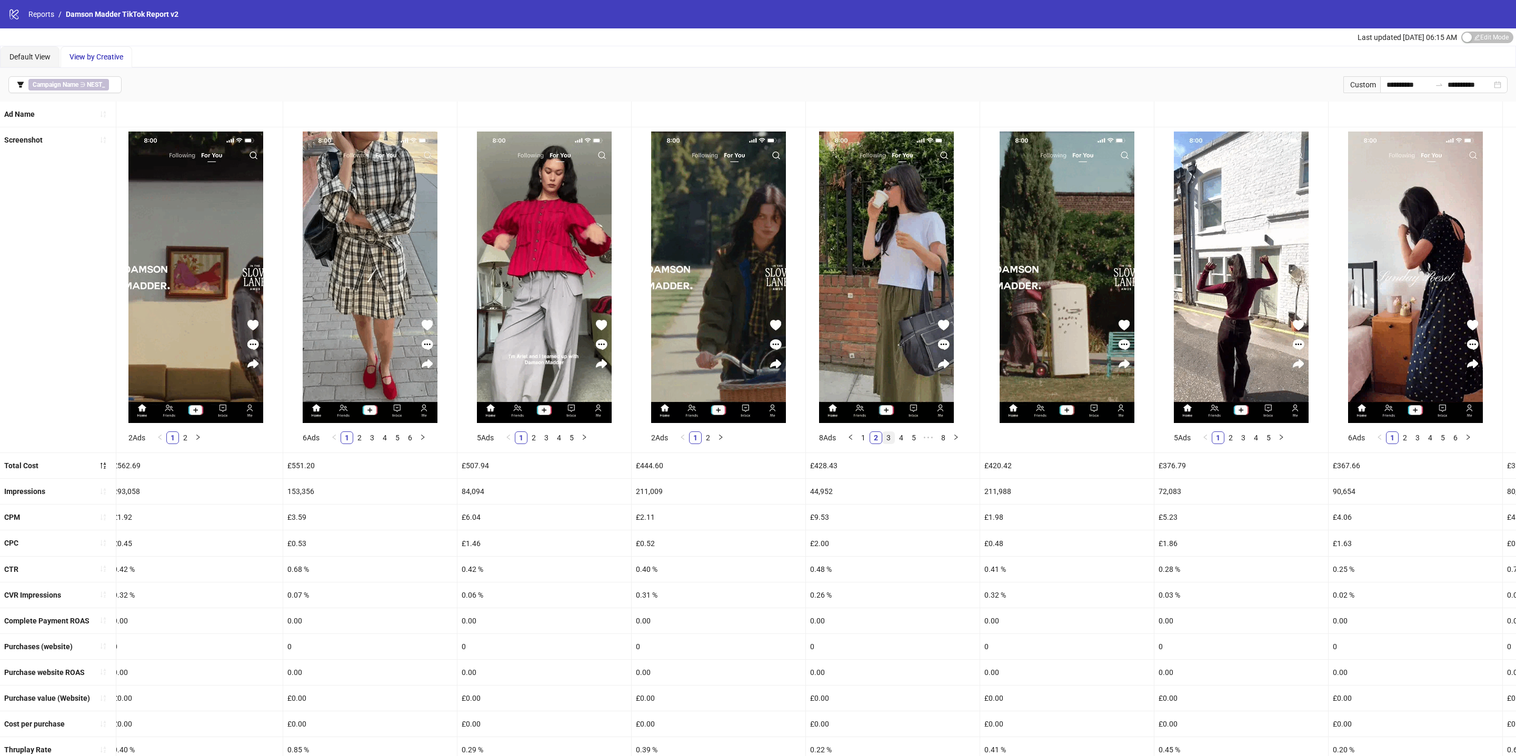
click at [893, 441] on link "3" at bounding box center [889, 438] width 12 height 12
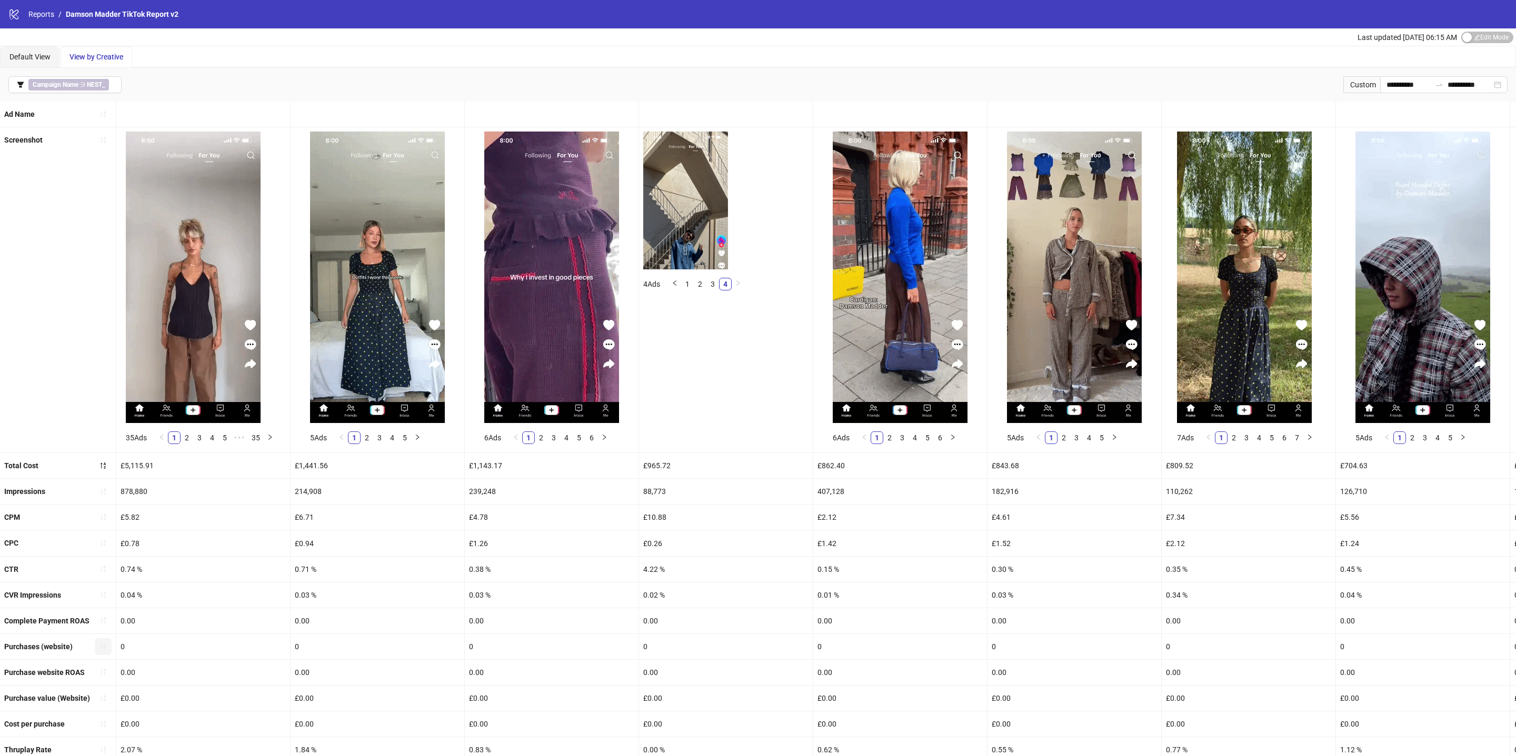
scroll to position [87, 0]
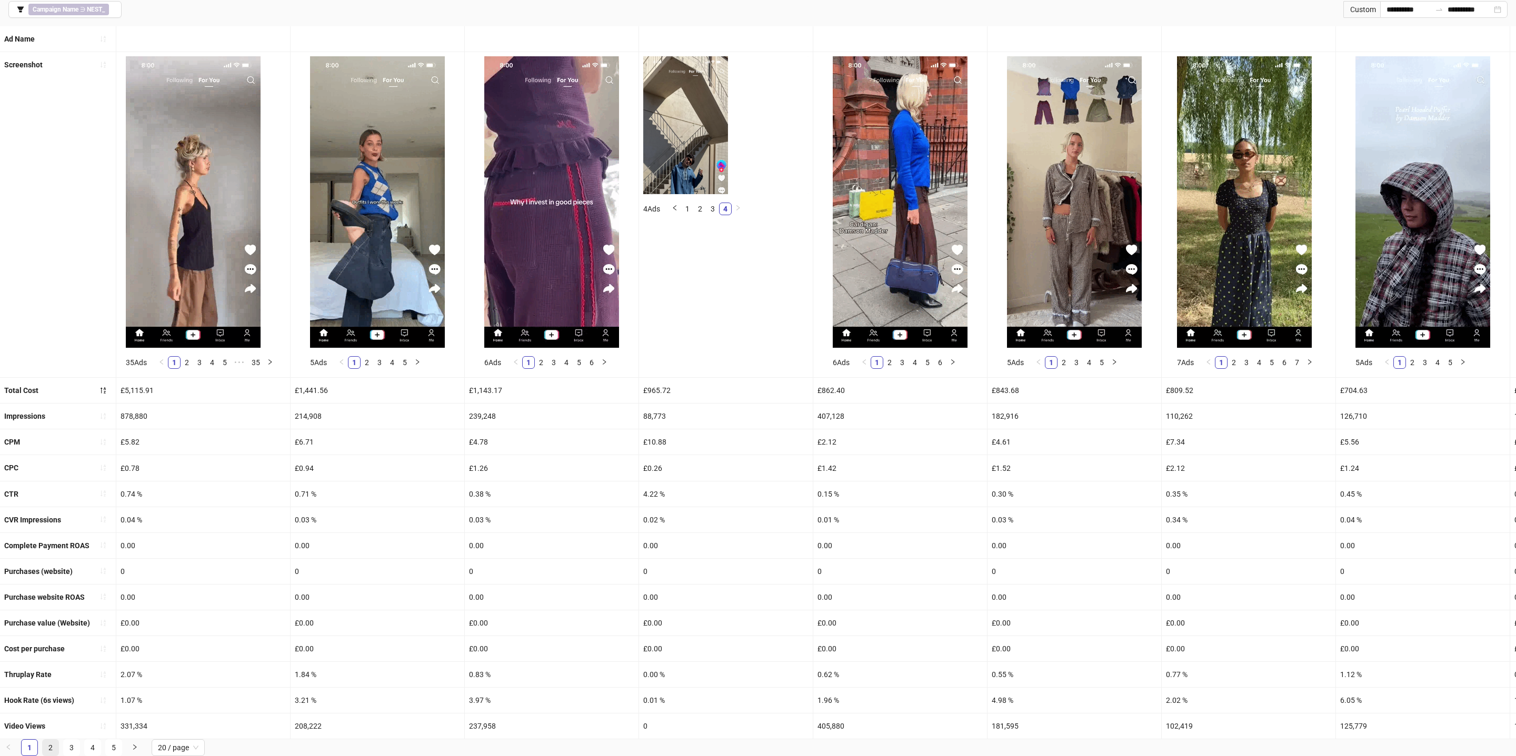
click at [48, 744] on link "2" at bounding box center [51, 748] width 16 height 16
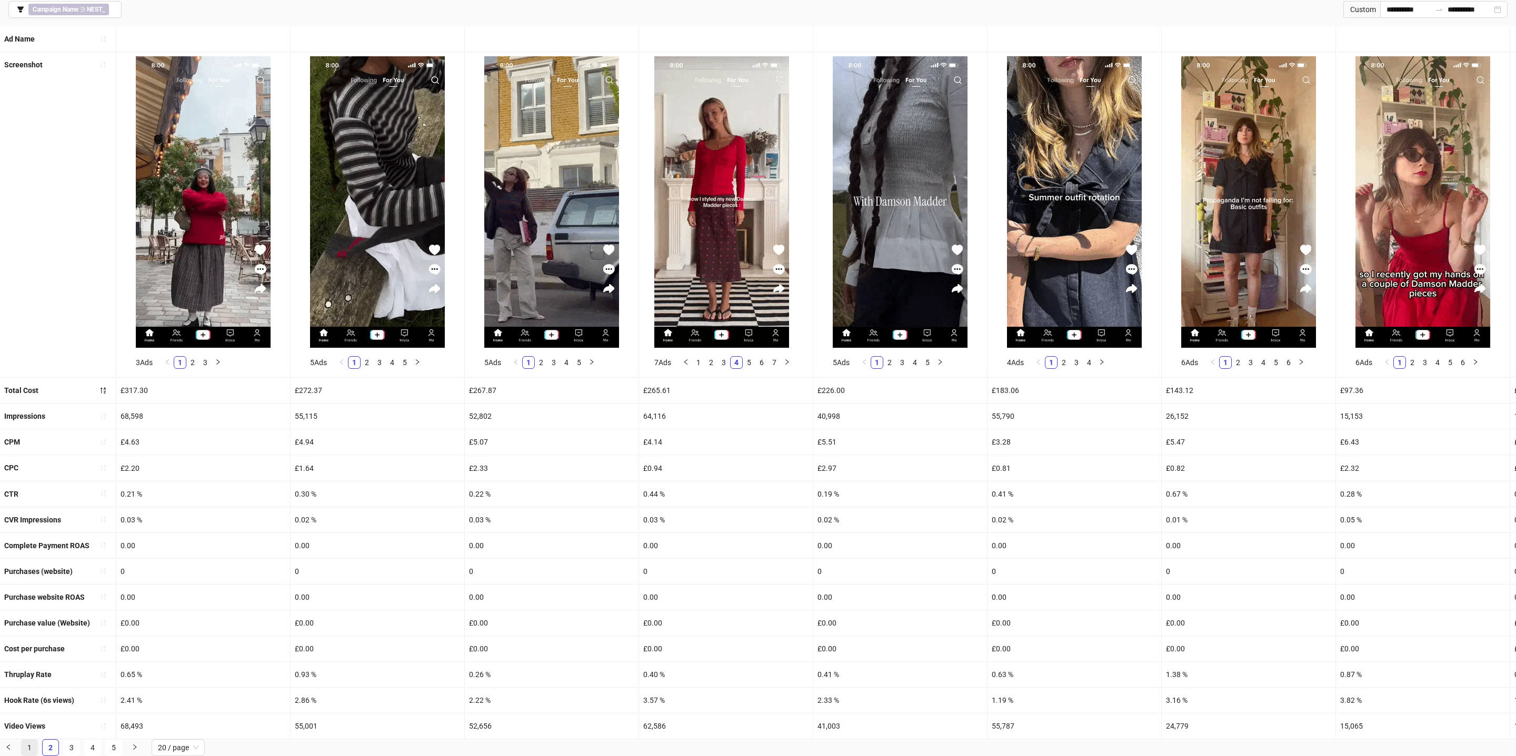
click at [29, 745] on link "1" at bounding box center [30, 748] width 16 height 16
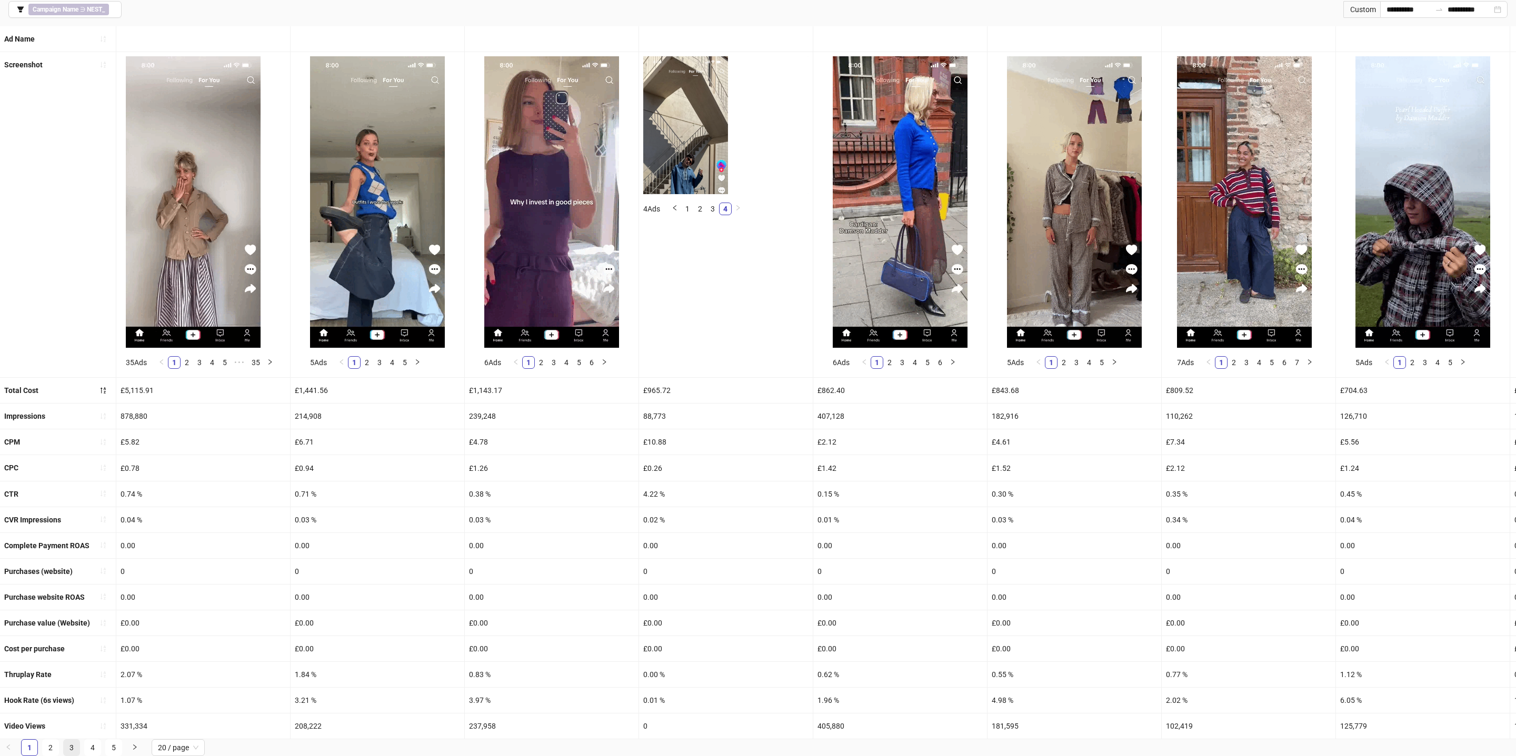
click at [73, 750] on link "3" at bounding box center [72, 748] width 16 height 16
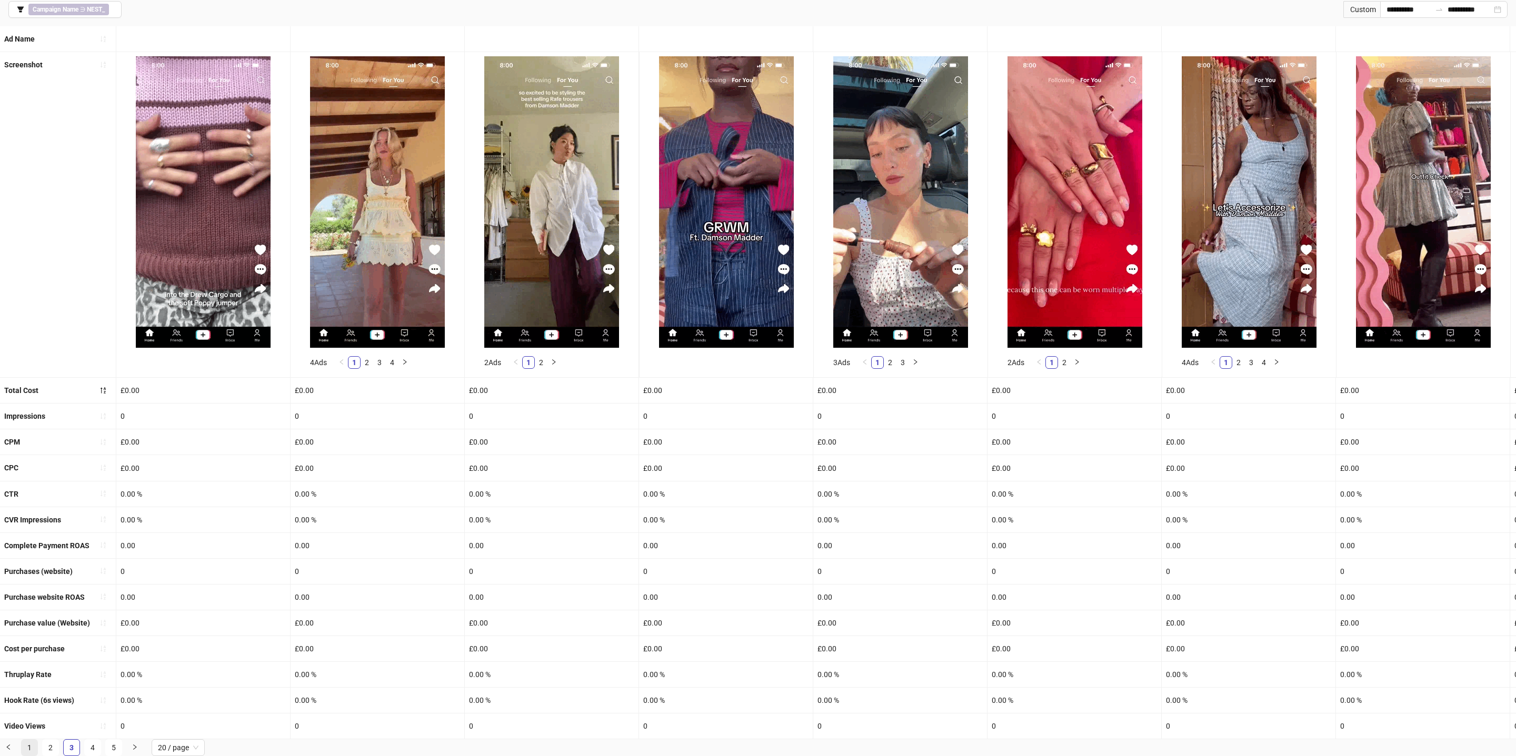
click at [27, 745] on link "1" at bounding box center [30, 748] width 16 height 16
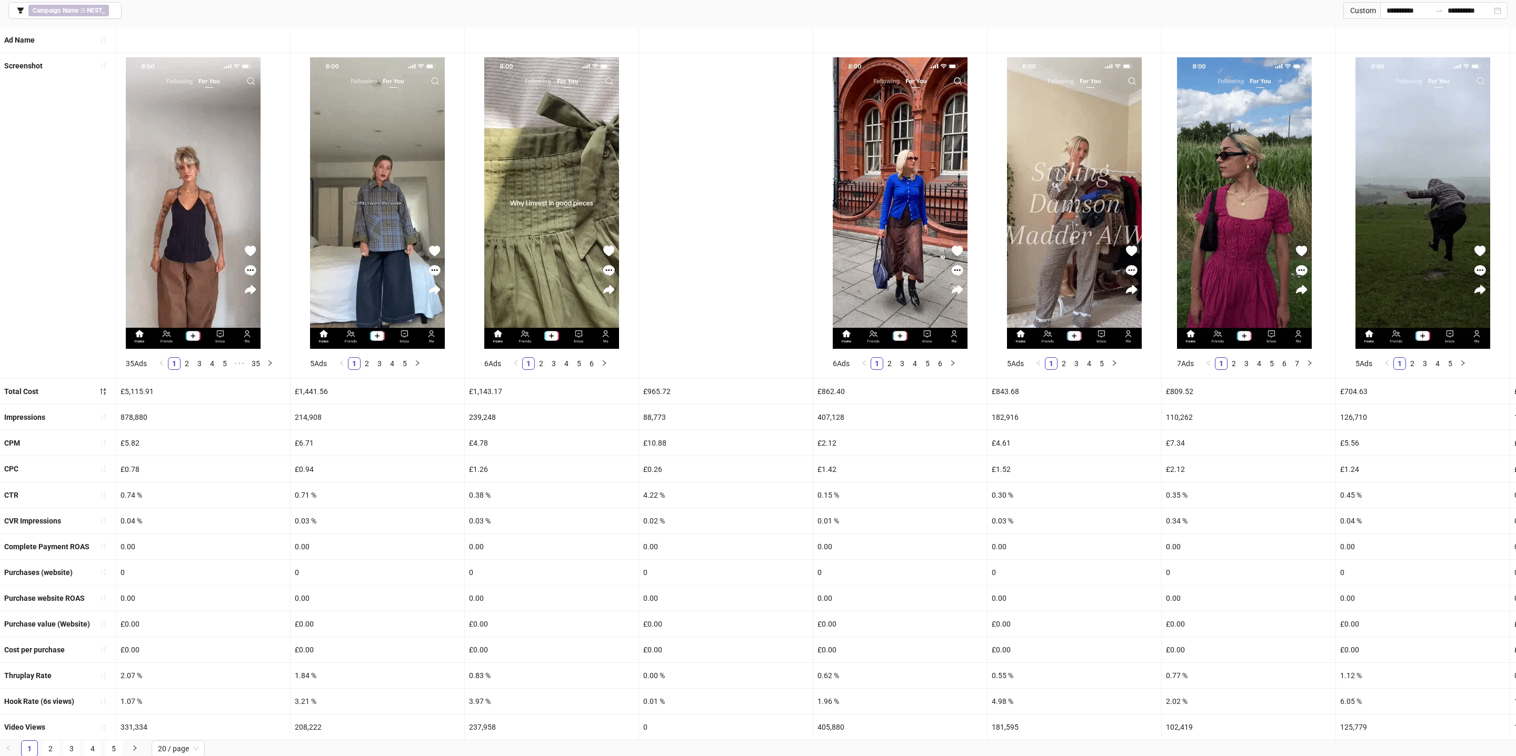
scroll to position [0, 0]
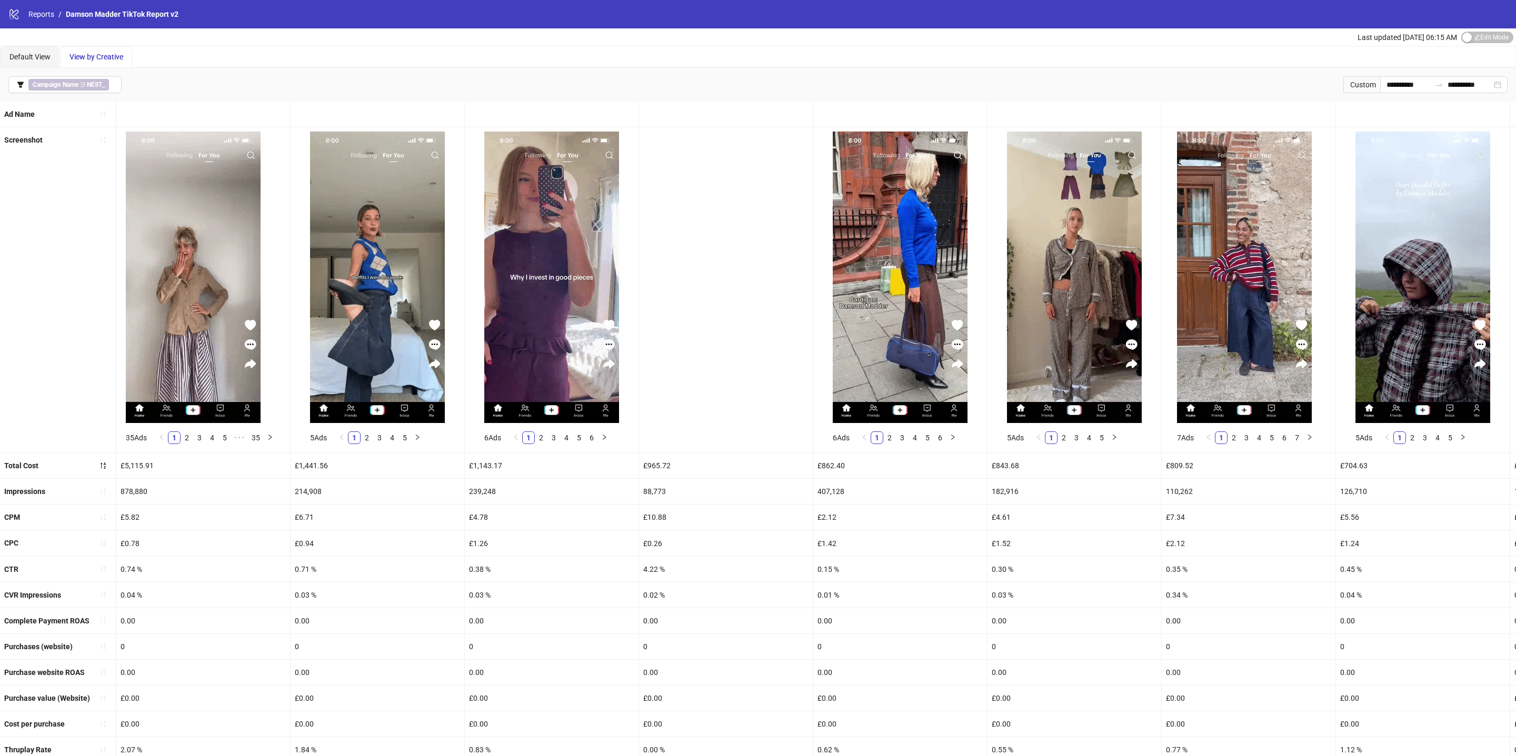
click at [698, 301] on div at bounding box center [726, 289] width 174 height 325
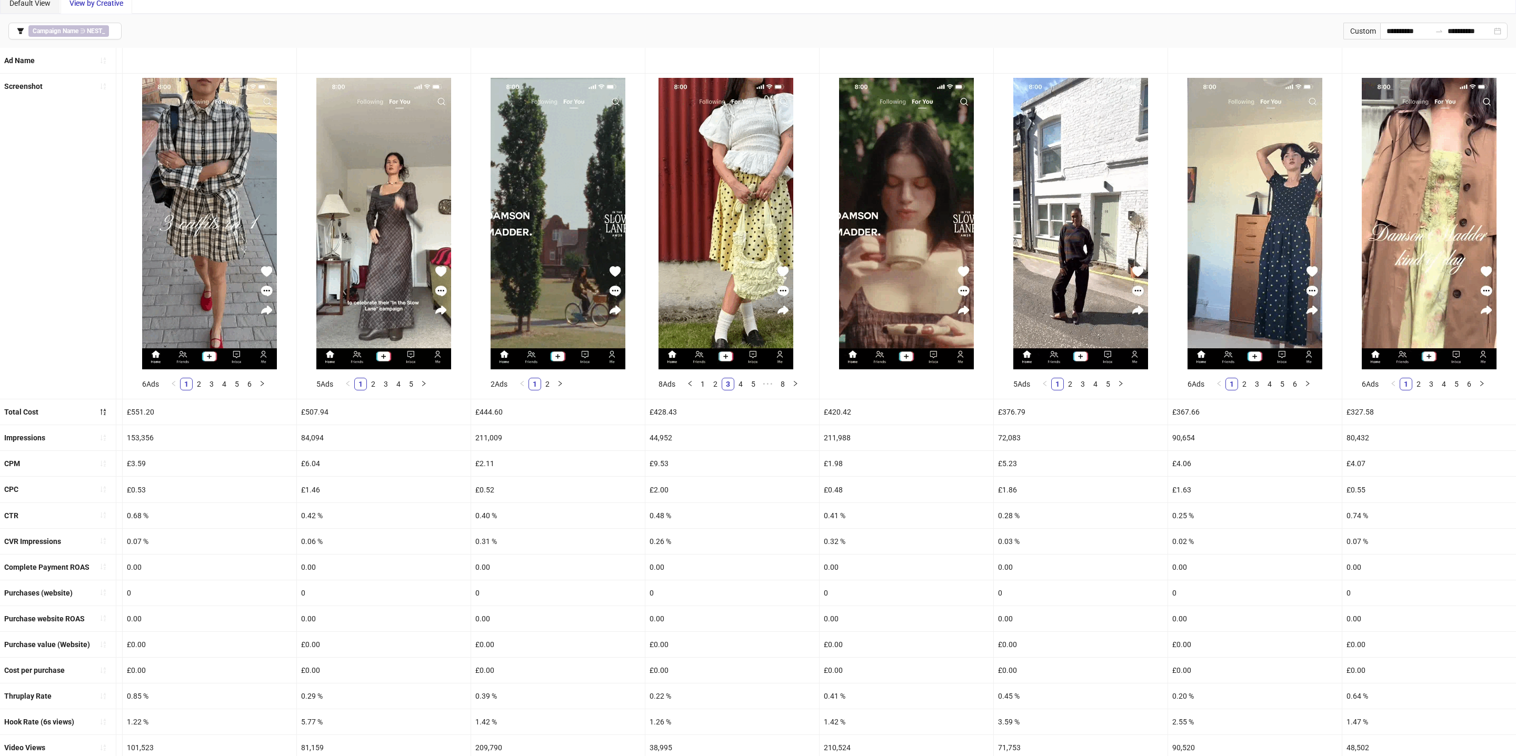
scroll to position [87, 0]
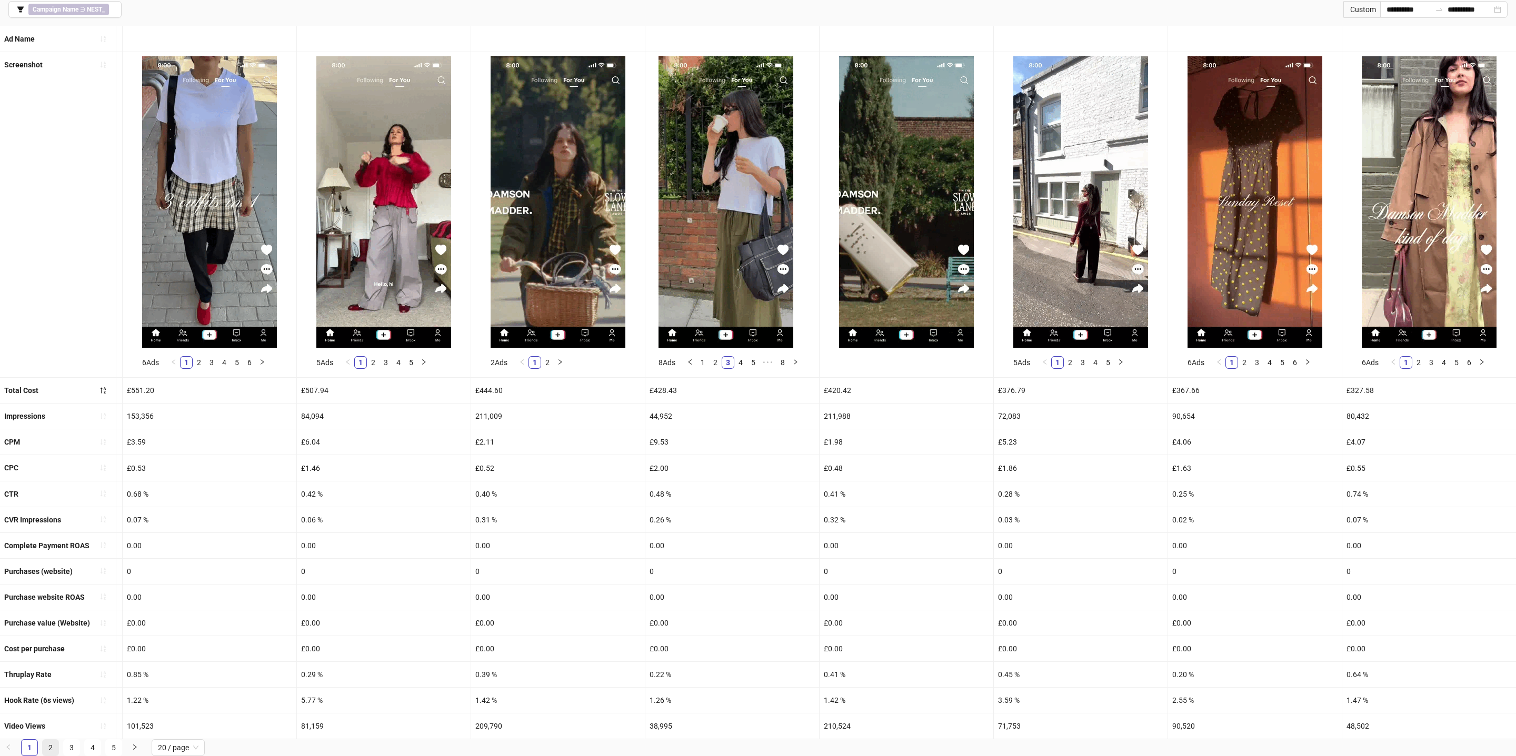
click at [46, 745] on link "2" at bounding box center [51, 748] width 16 height 16
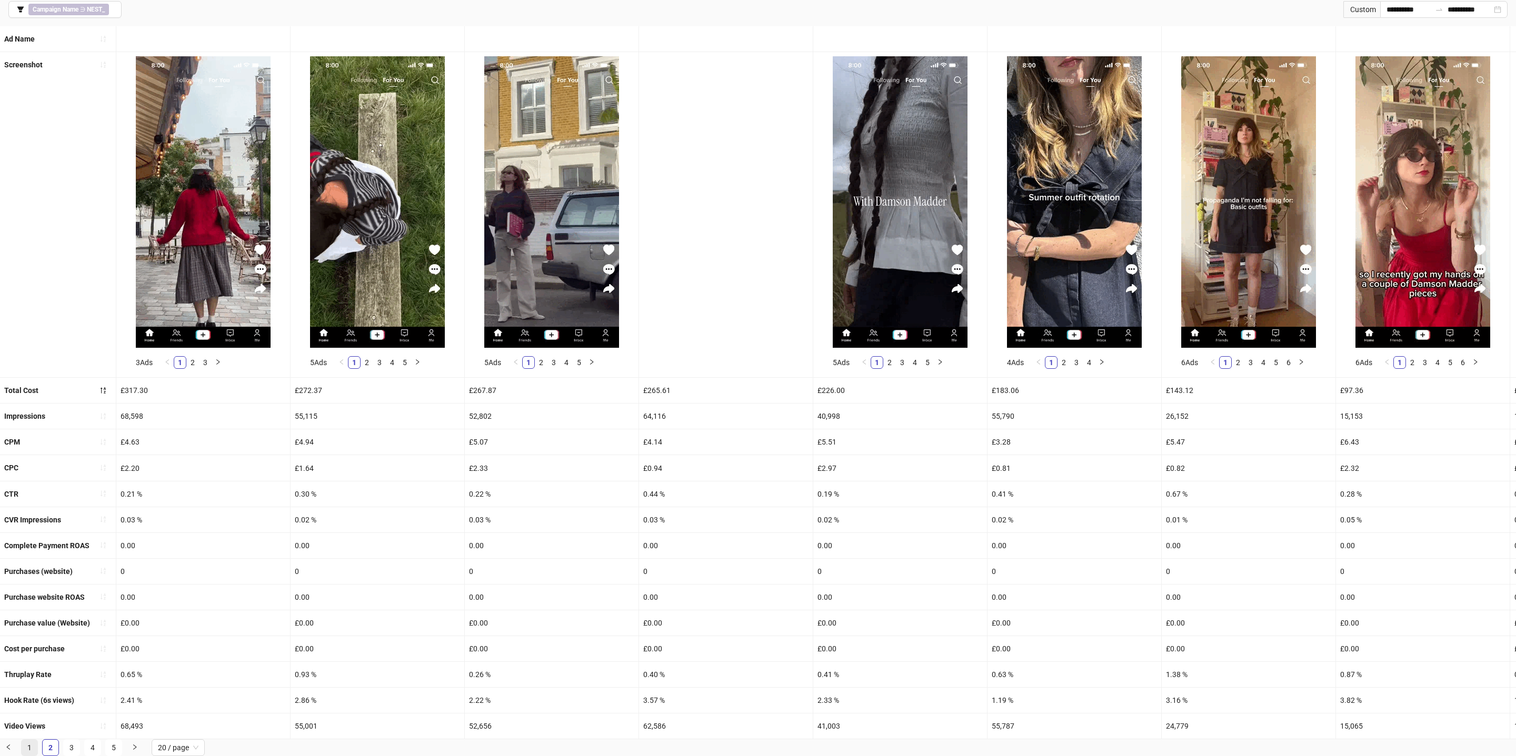
click at [28, 745] on link "1" at bounding box center [30, 748] width 16 height 16
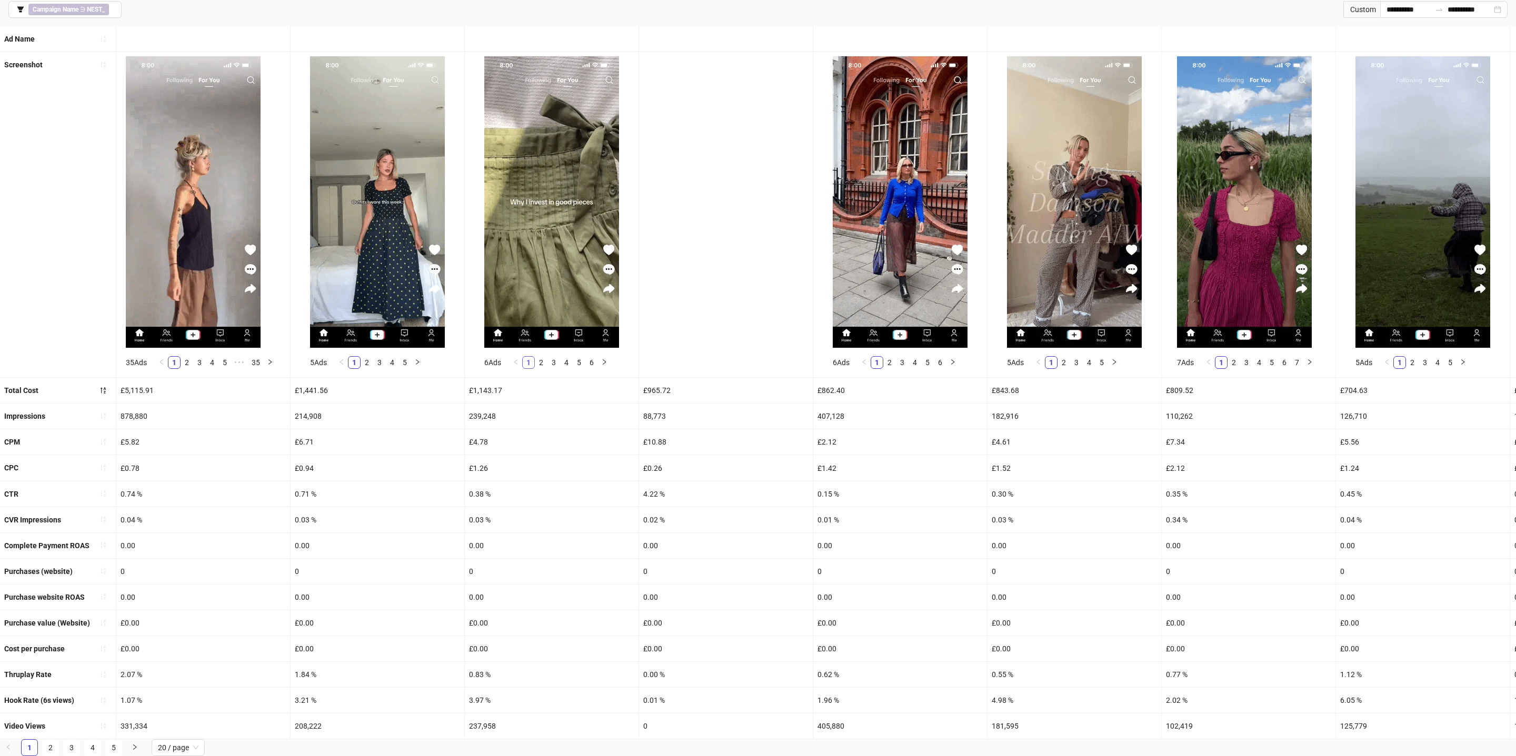
scroll to position [0, 0]
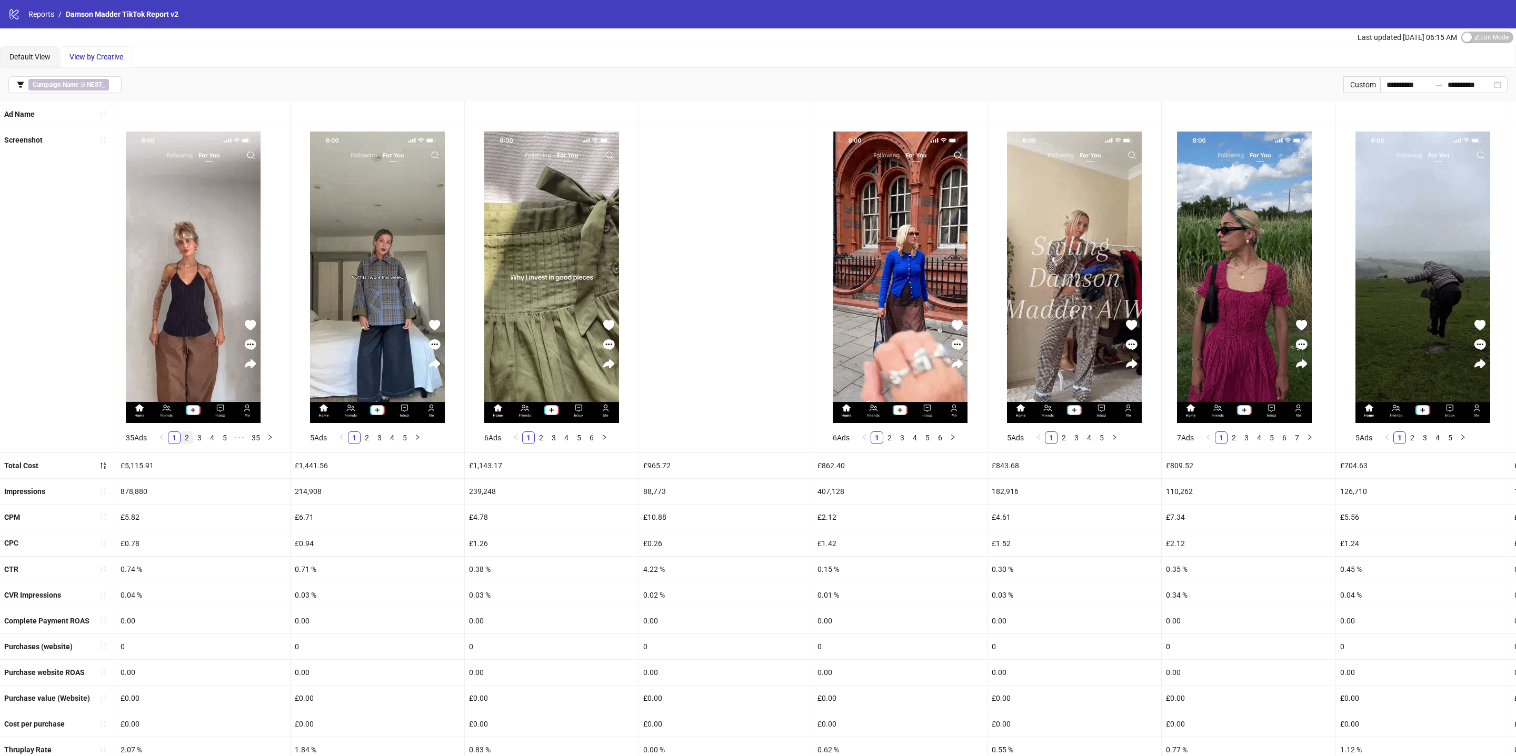
click at [185, 441] on link "2" at bounding box center [187, 438] width 12 height 12
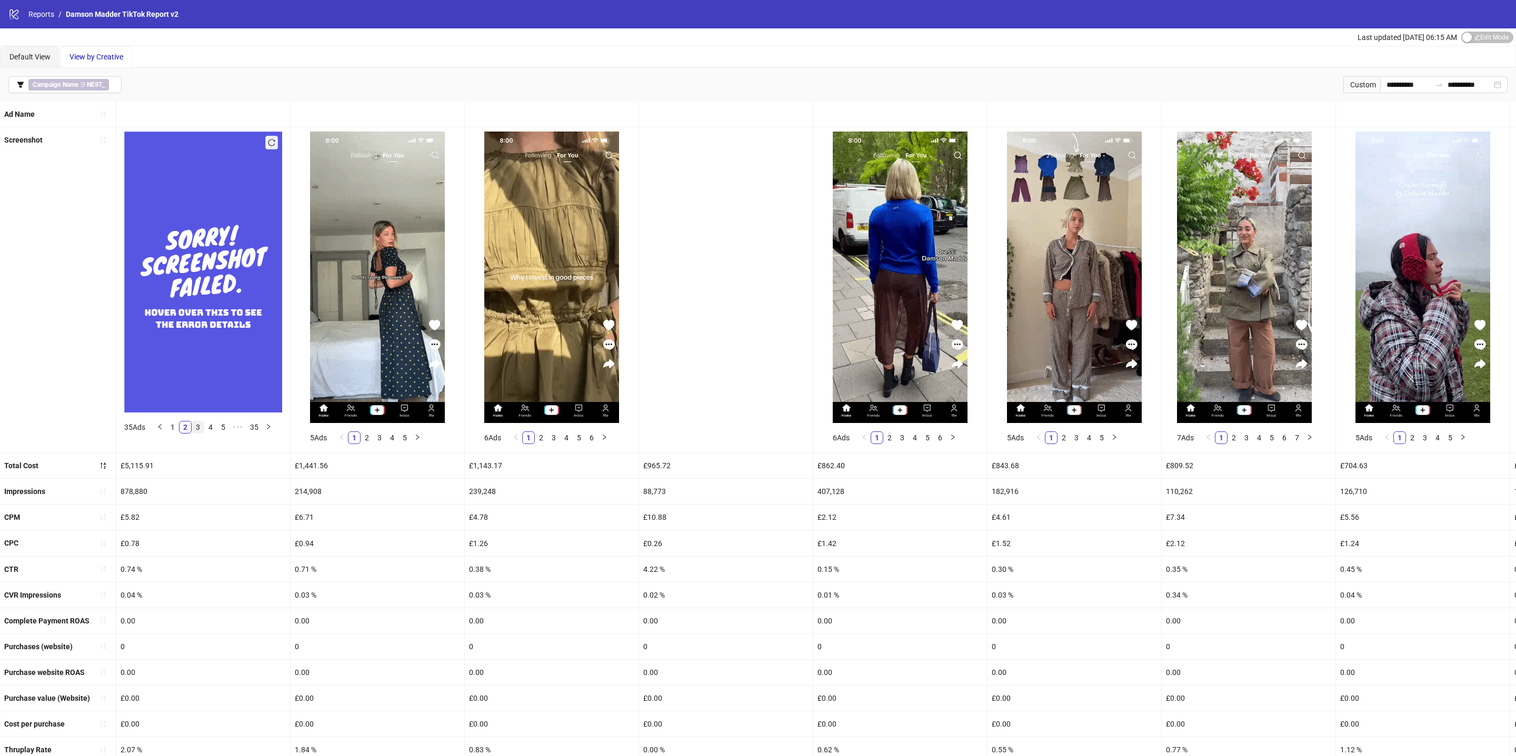
click at [198, 427] on link "3" at bounding box center [198, 428] width 12 height 12
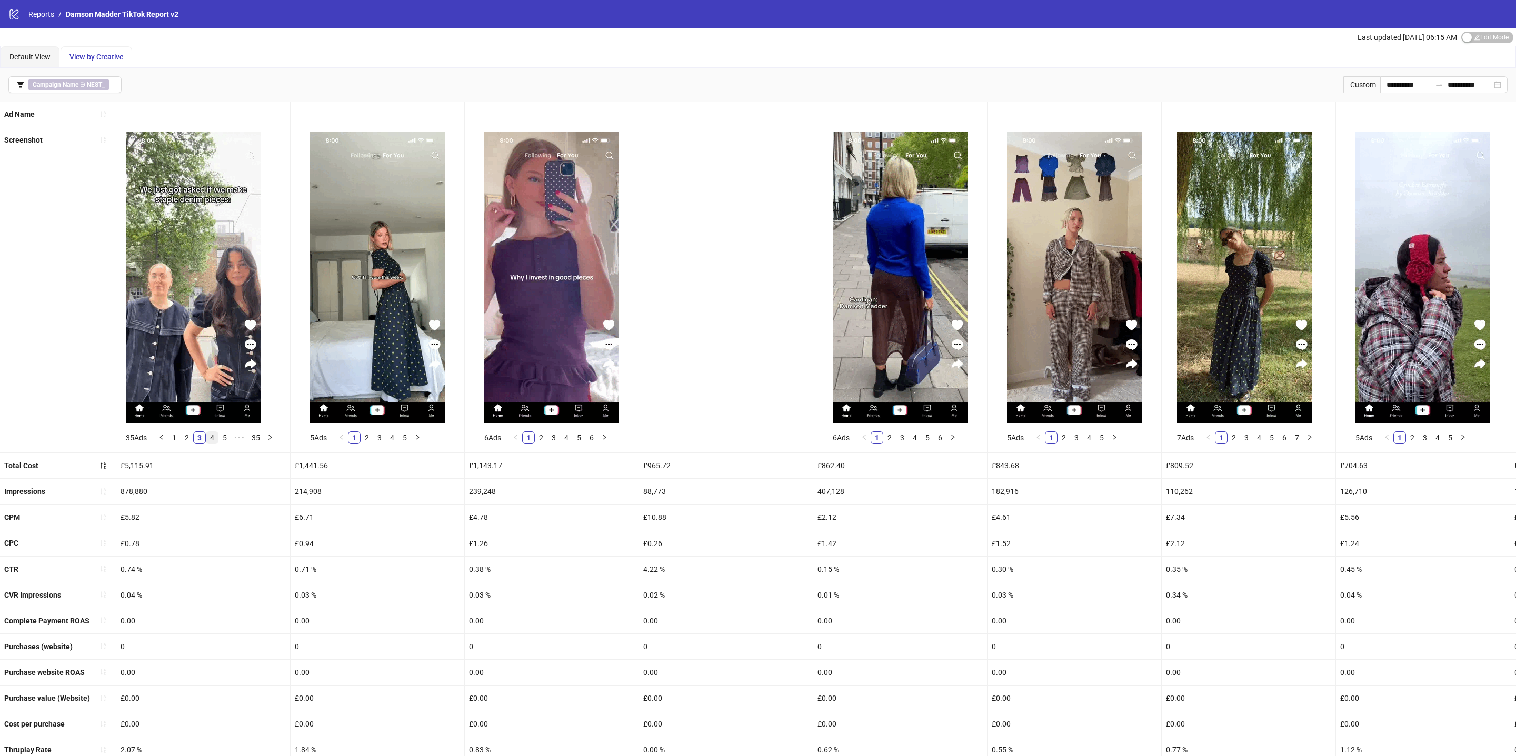
click at [208, 435] on link "4" at bounding box center [212, 438] width 12 height 12
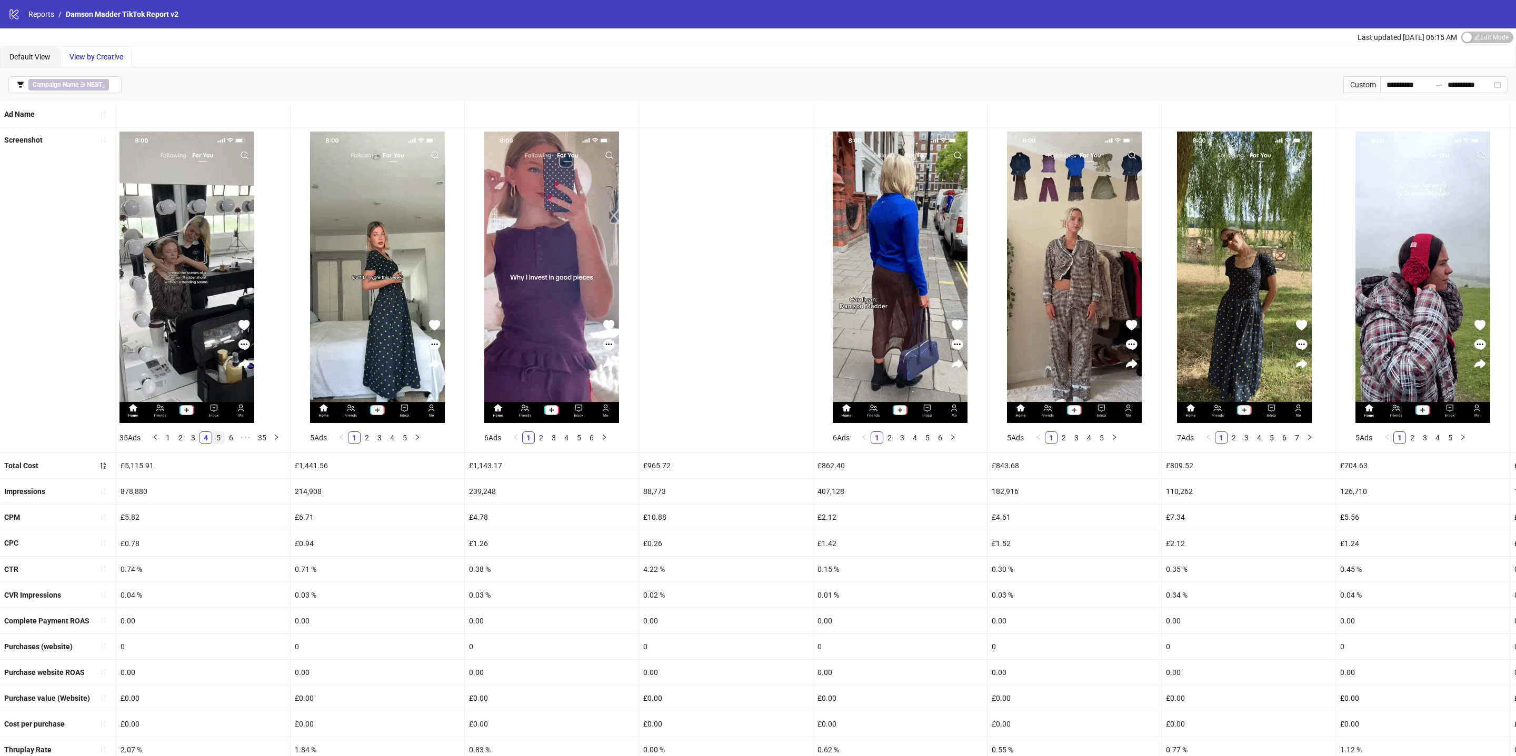
click at [220, 435] on link "5" at bounding box center [219, 438] width 12 height 12
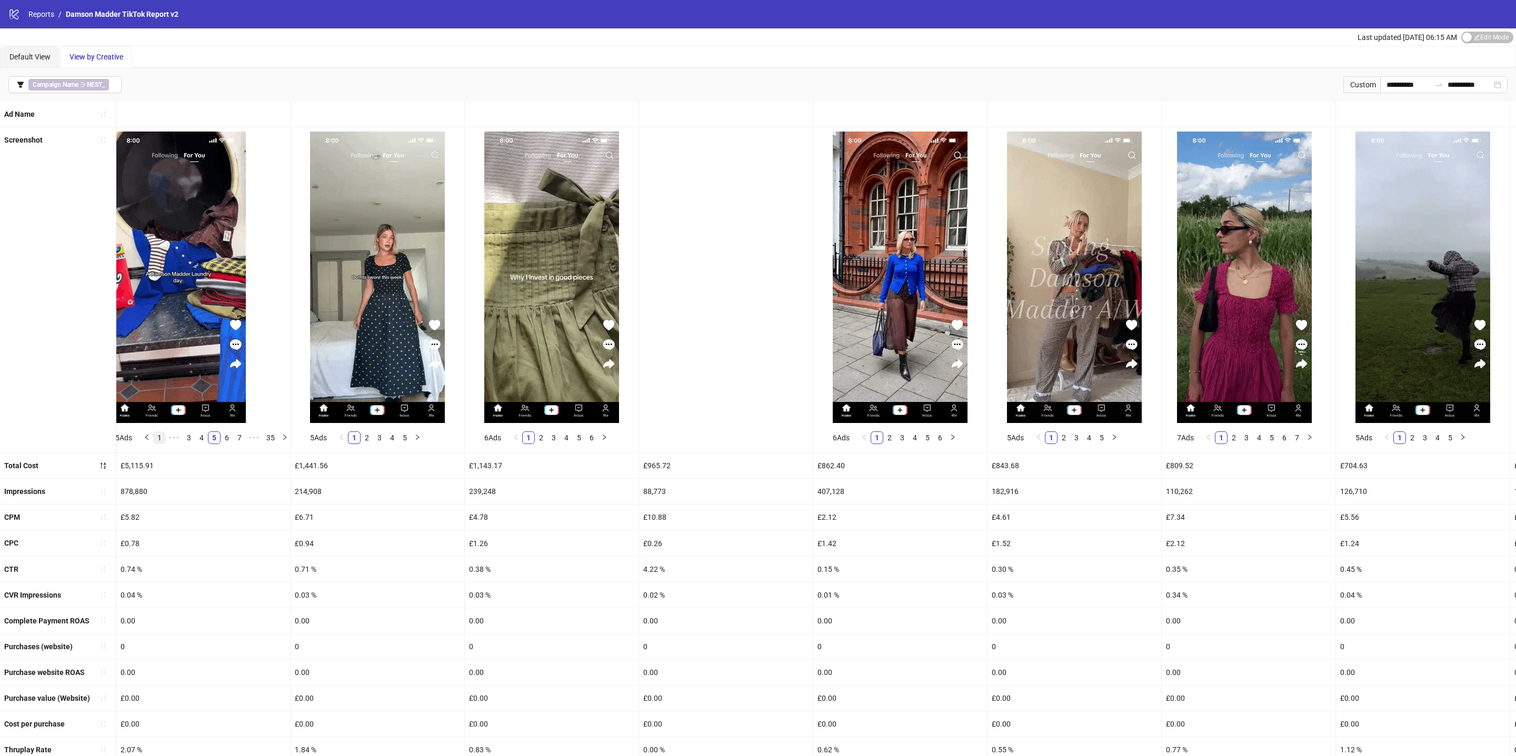
click at [160, 435] on link "1" at bounding box center [160, 438] width 12 height 12
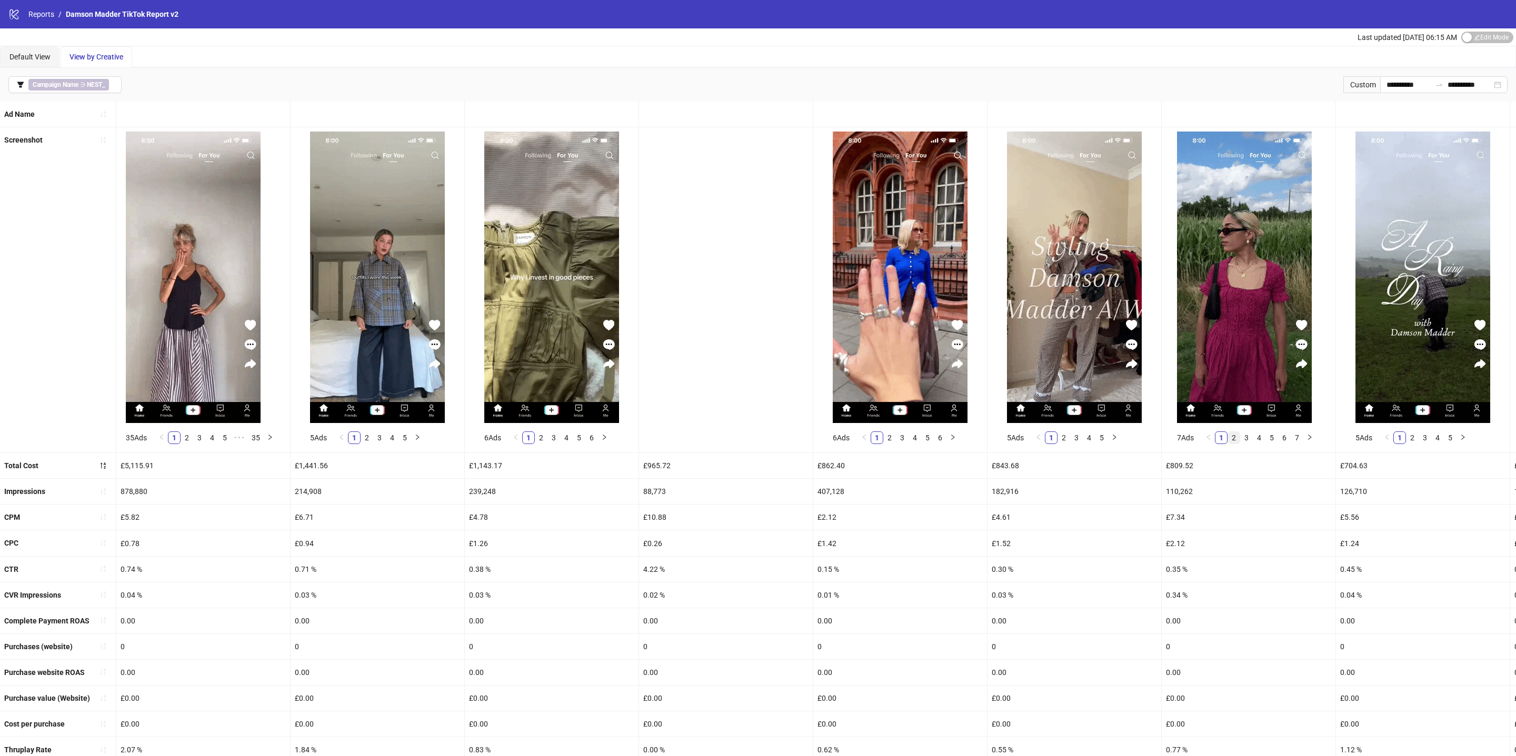
click at [1238, 441] on link "2" at bounding box center [1234, 438] width 12 height 12
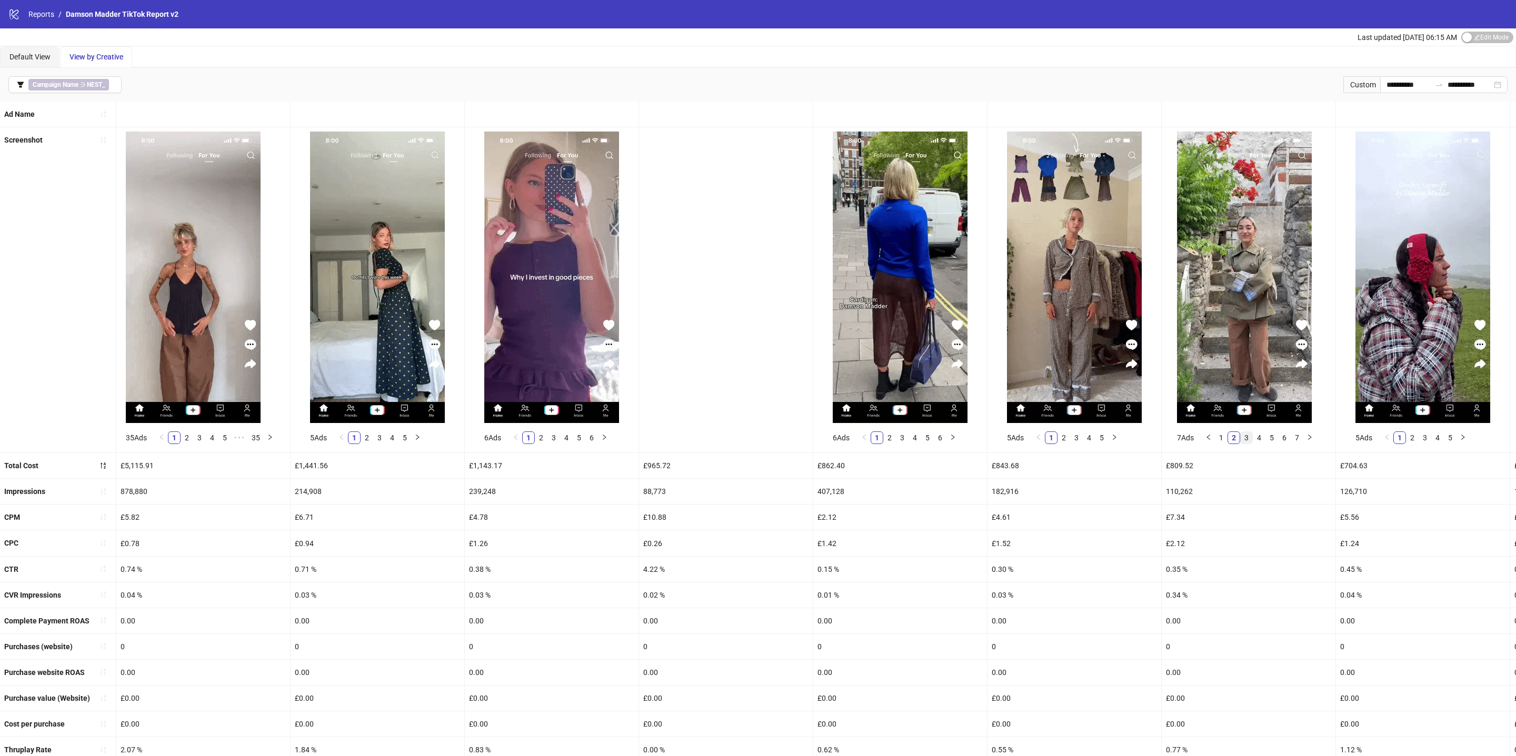
click at [1245, 441] on link "3" at bounding box center [1247, 438] width 12 height 12
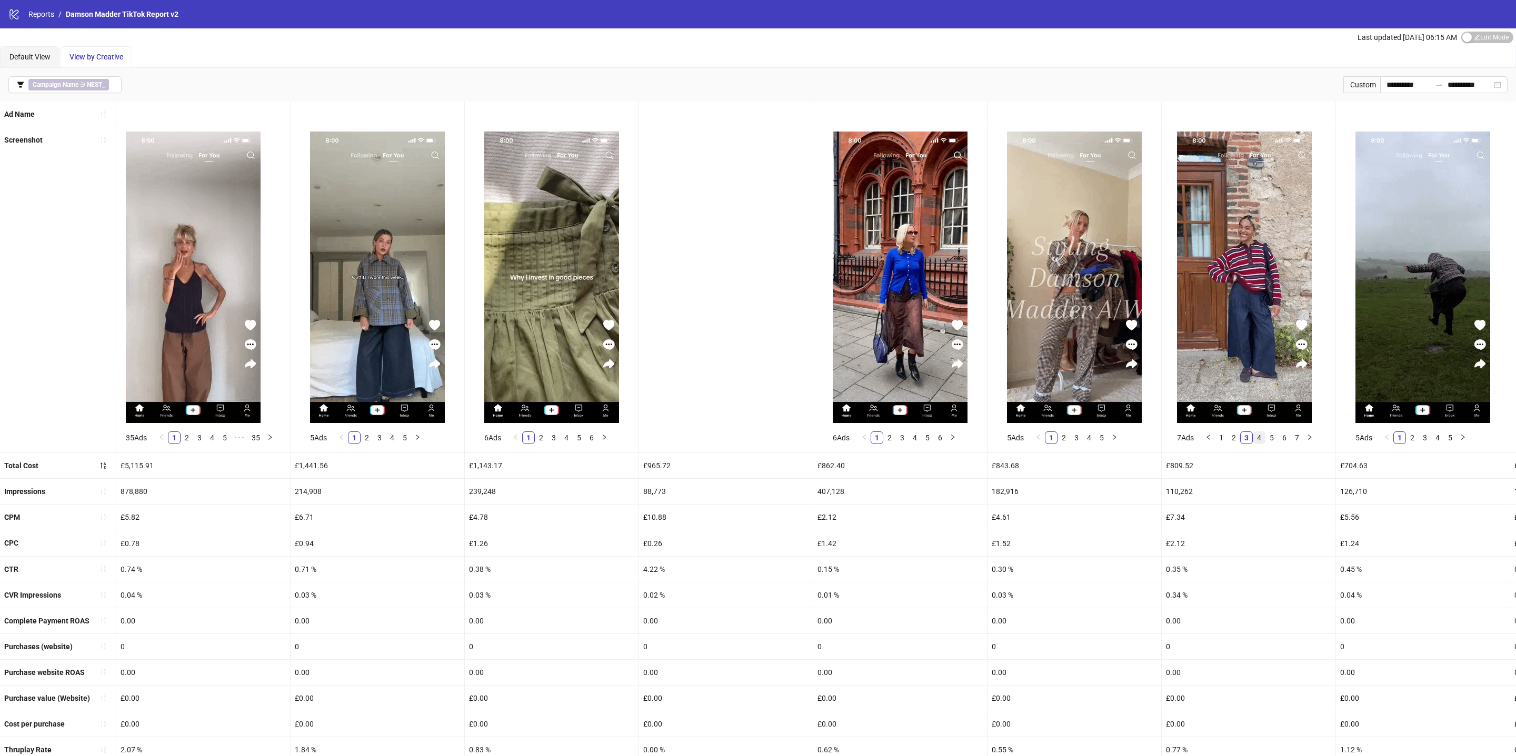
click at [1259, 441] on link "4" at bounding box center [1259, 438] width 12 height 12
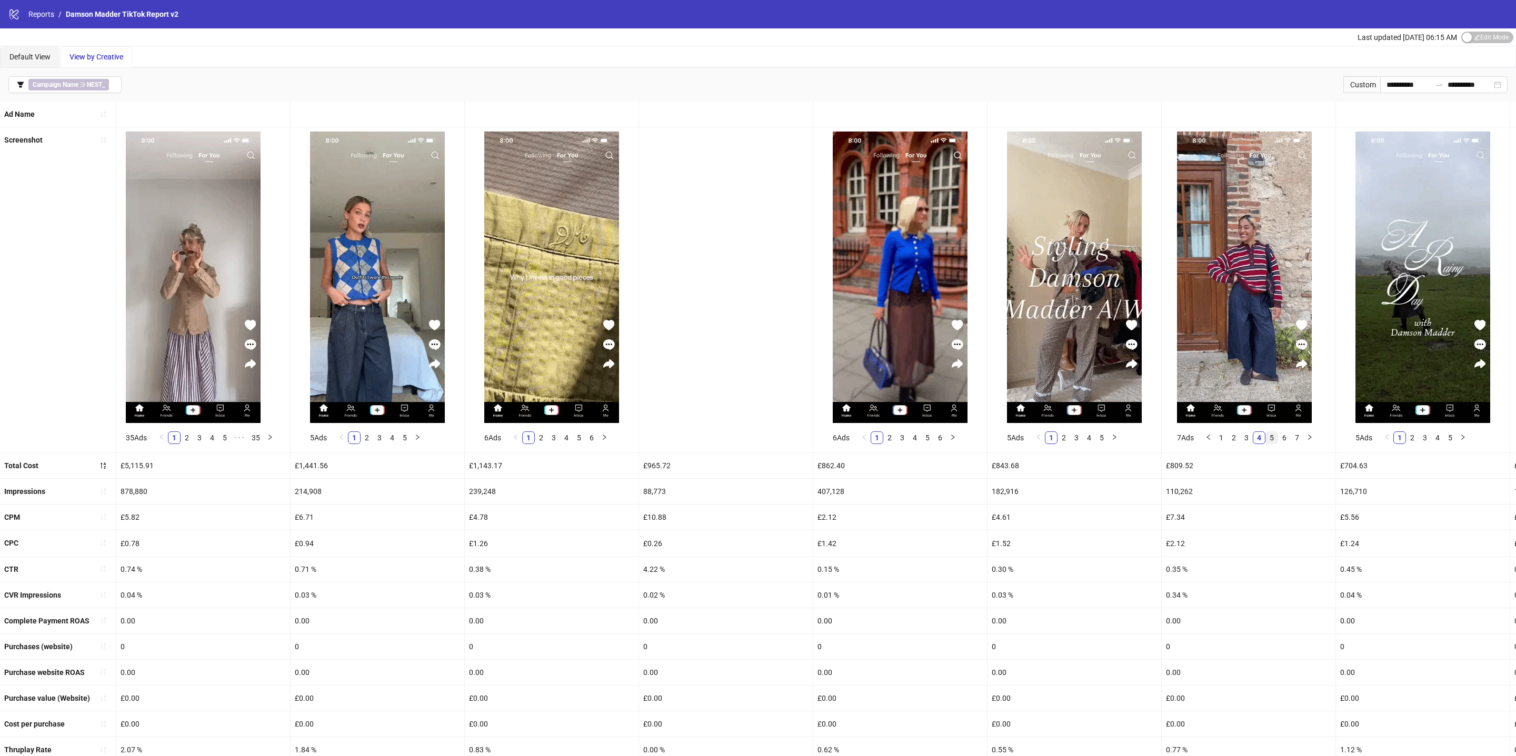
click at [1268, 441] on li "5" at bounding box center [1271, 438] width 13 height 13
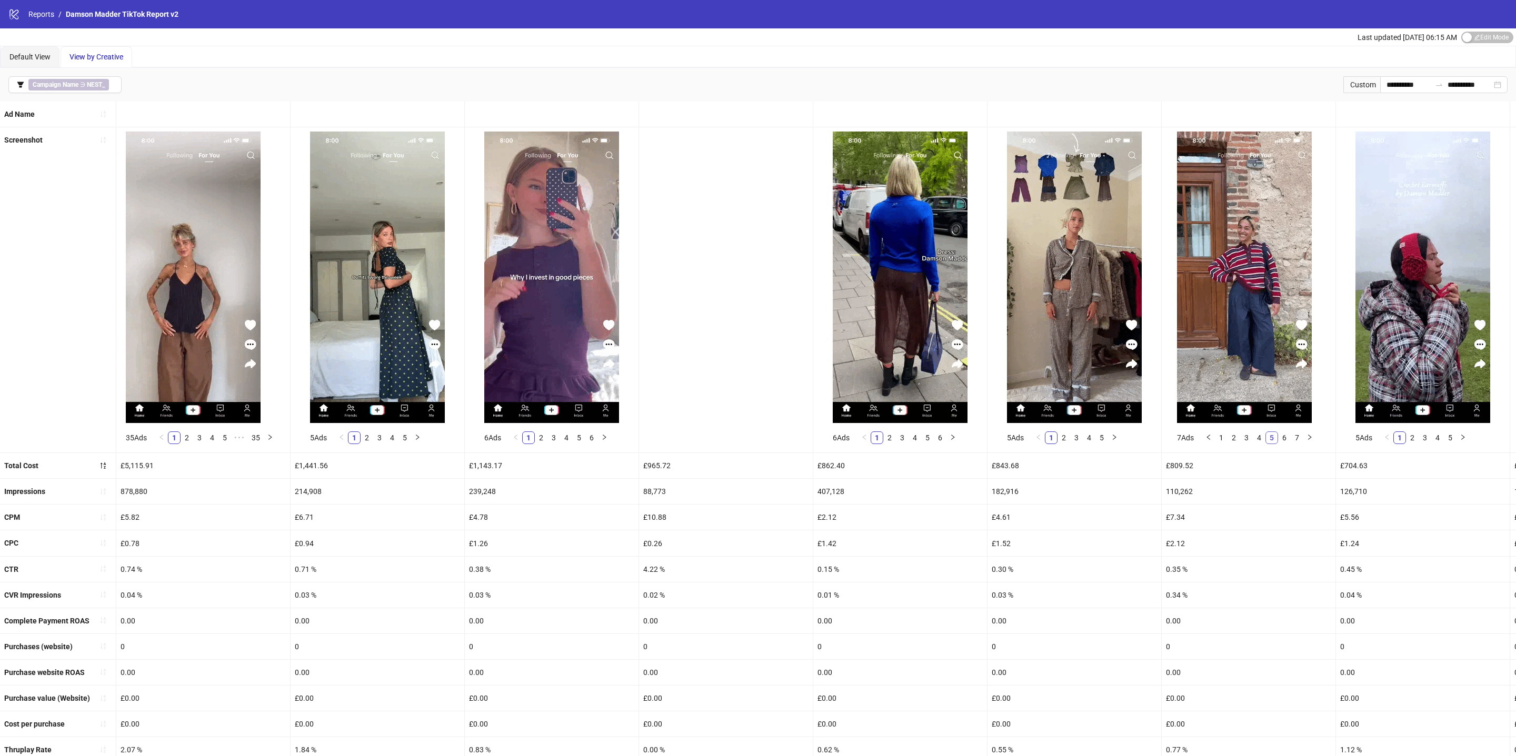
click at [1278, 439] on link "5" at bounding box center [1272, 438] width 12 height 12
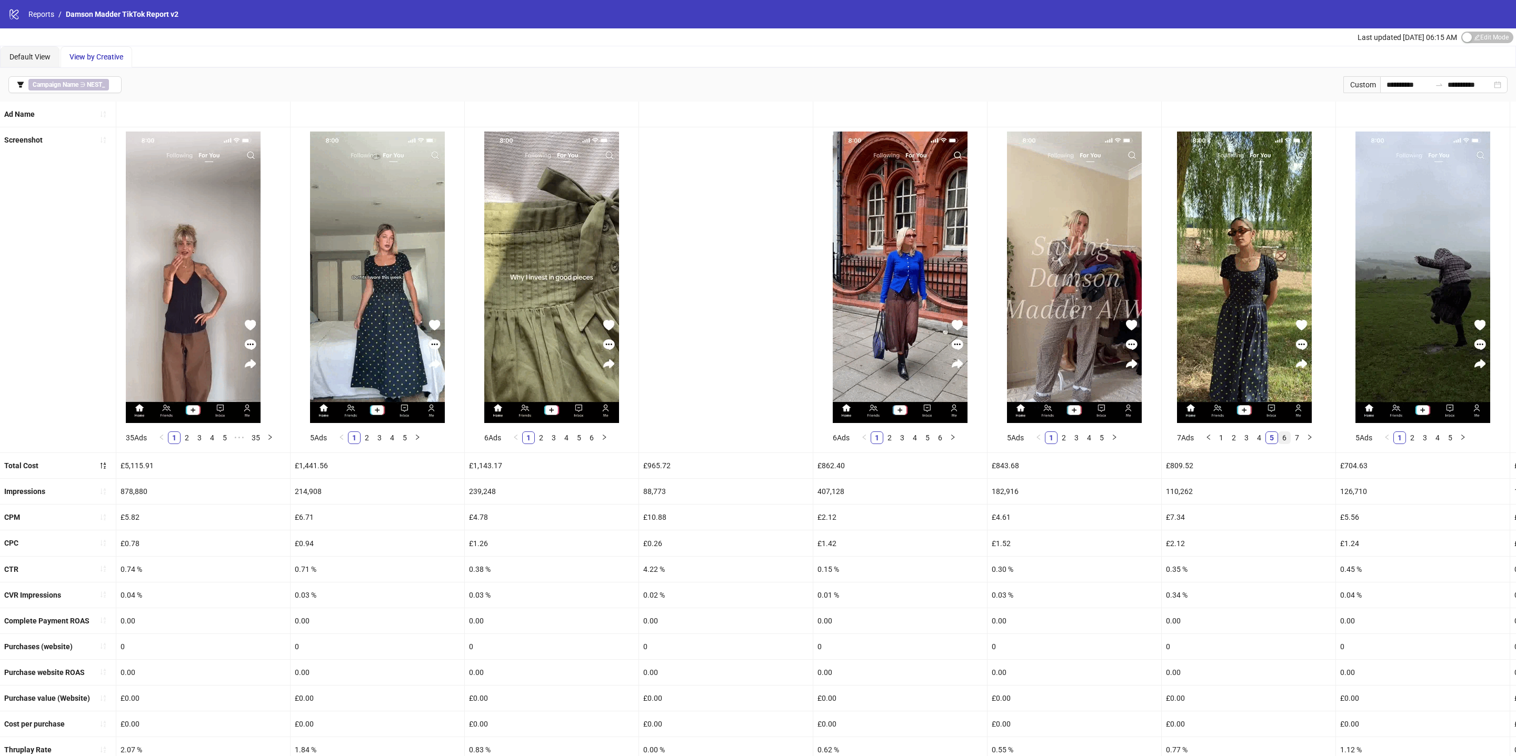
click at [1290, 439] on link "6" at bounding box center [1285, 438] width 12 height 12
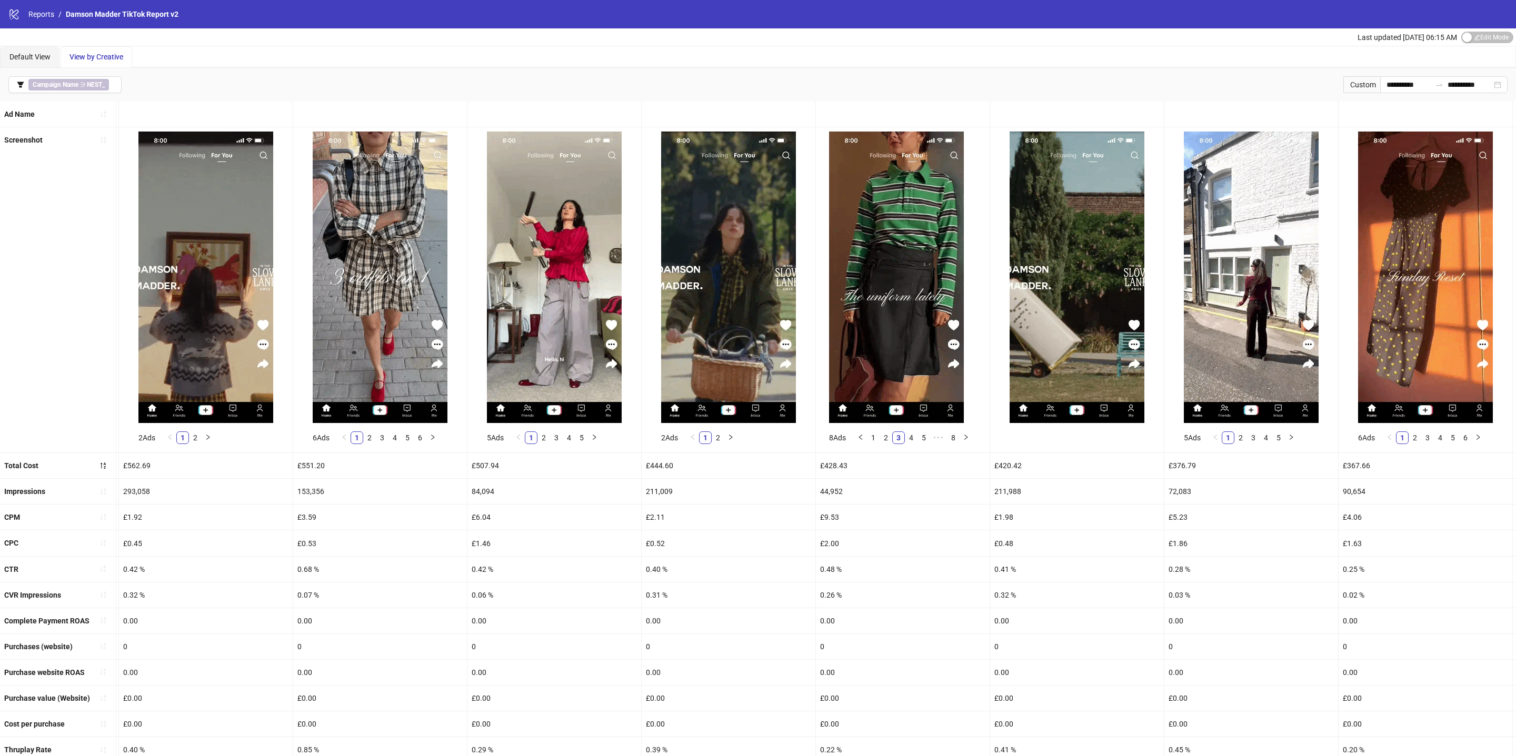
scroll to position [0, 1914]
